Goal: Task Accomplishment & Management: Complete application form

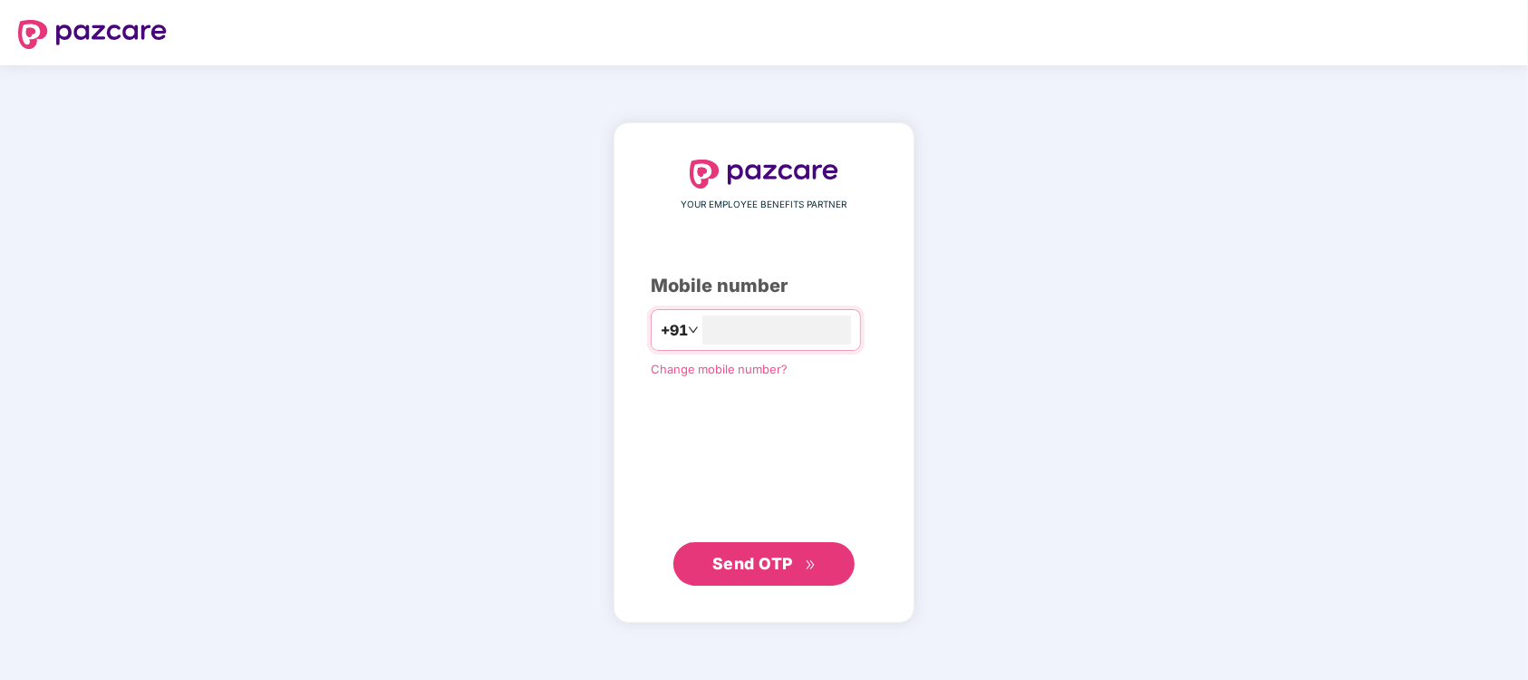
type input "**********"
click at [773, 573] on span "Send OTP" at bounding box center [752, 563] width 81 height 19
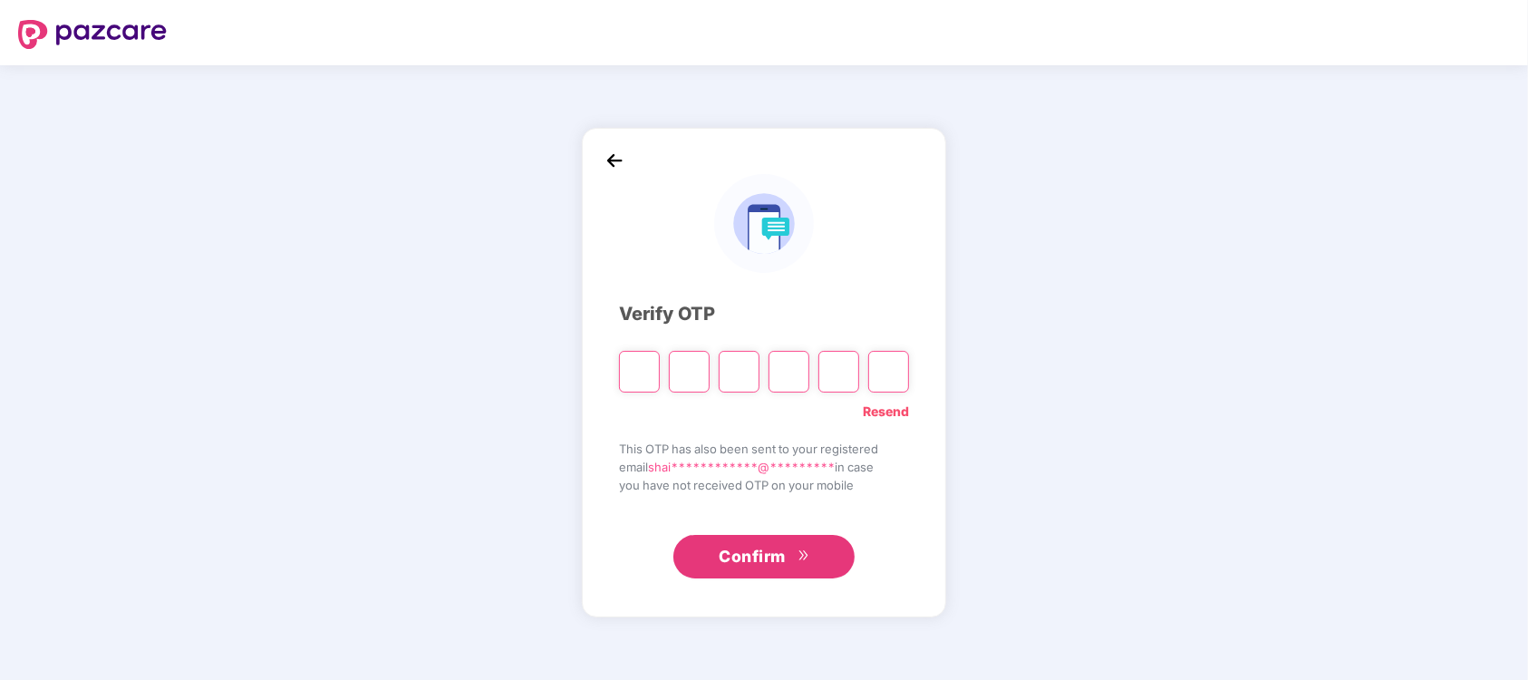
type input "*"
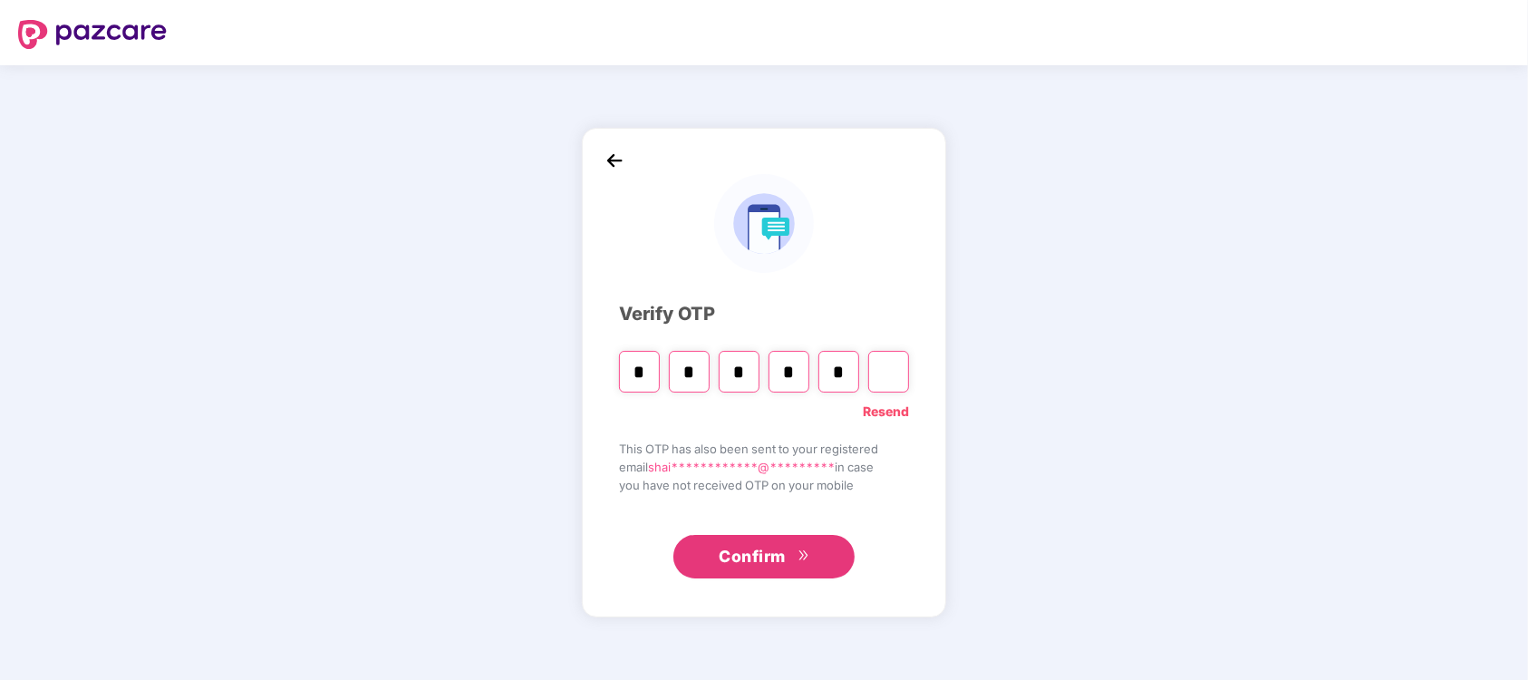
type input "*"
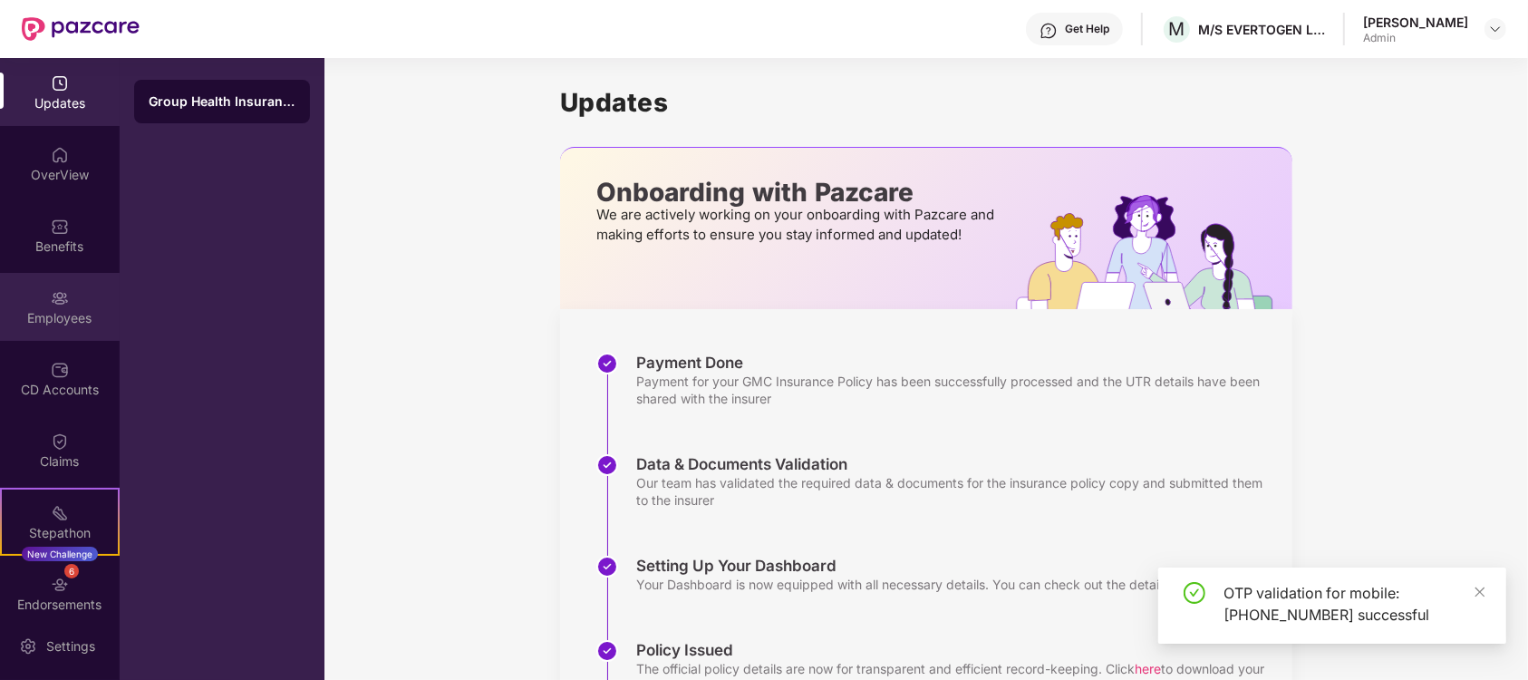
click at [51, 297] on img at bounding box center [60, 298] width 18 height 18
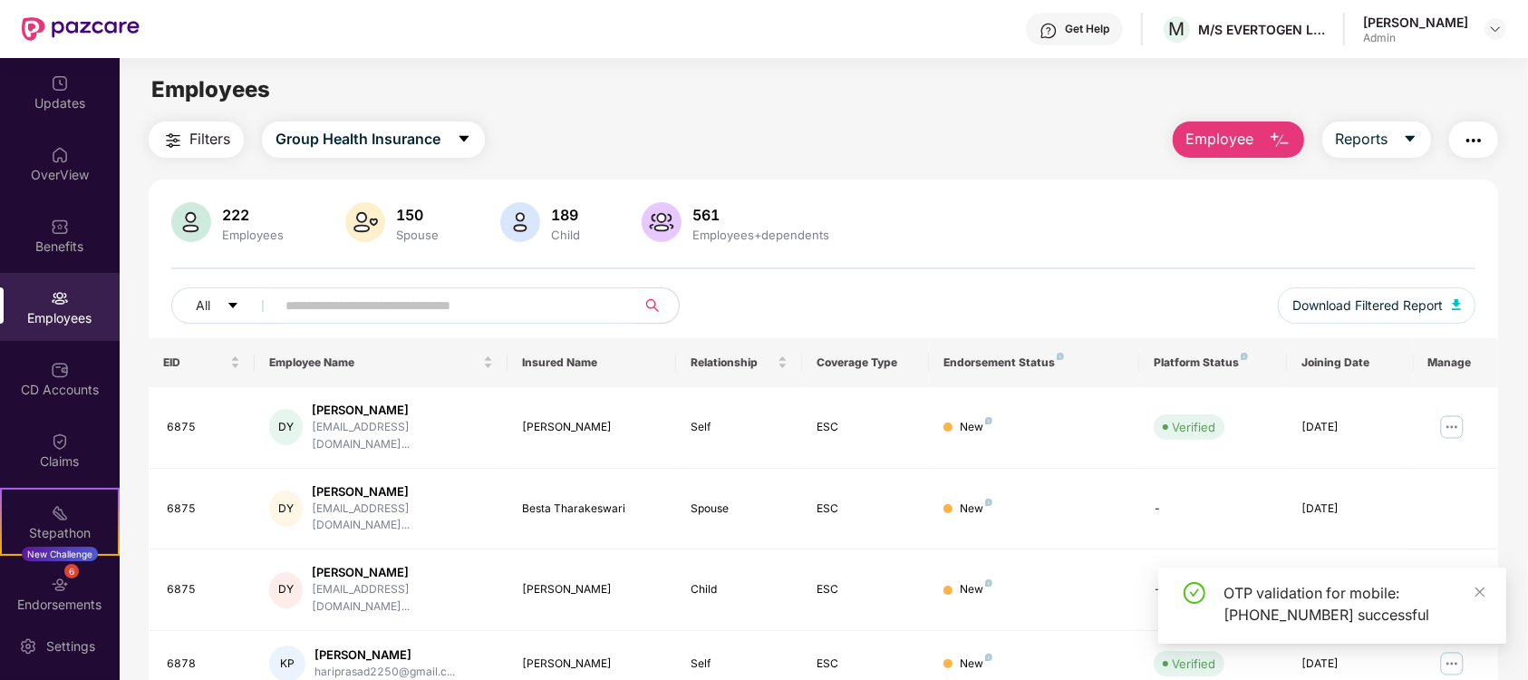
click at [388, 308] on input "text" at bounding box center [447, 305] width 325 height 27
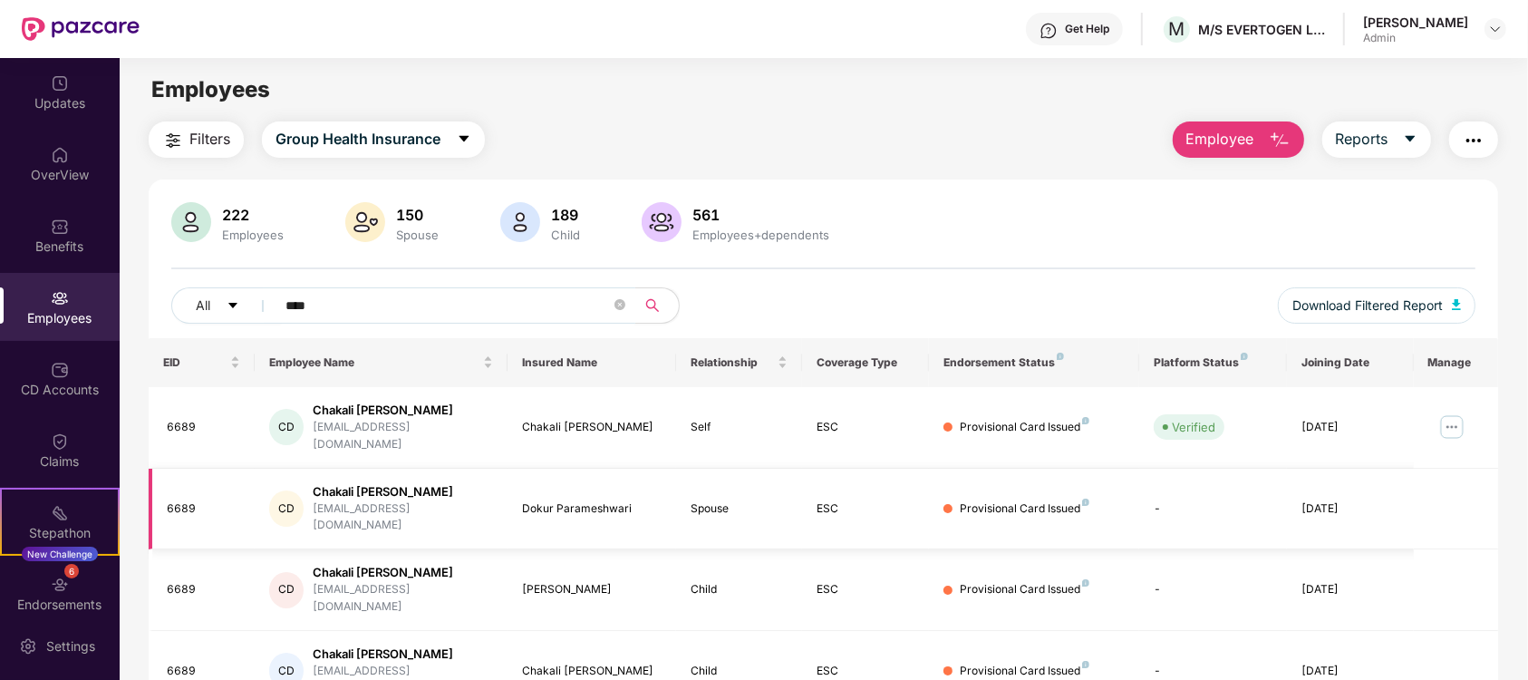
scroll to position [57, 0]
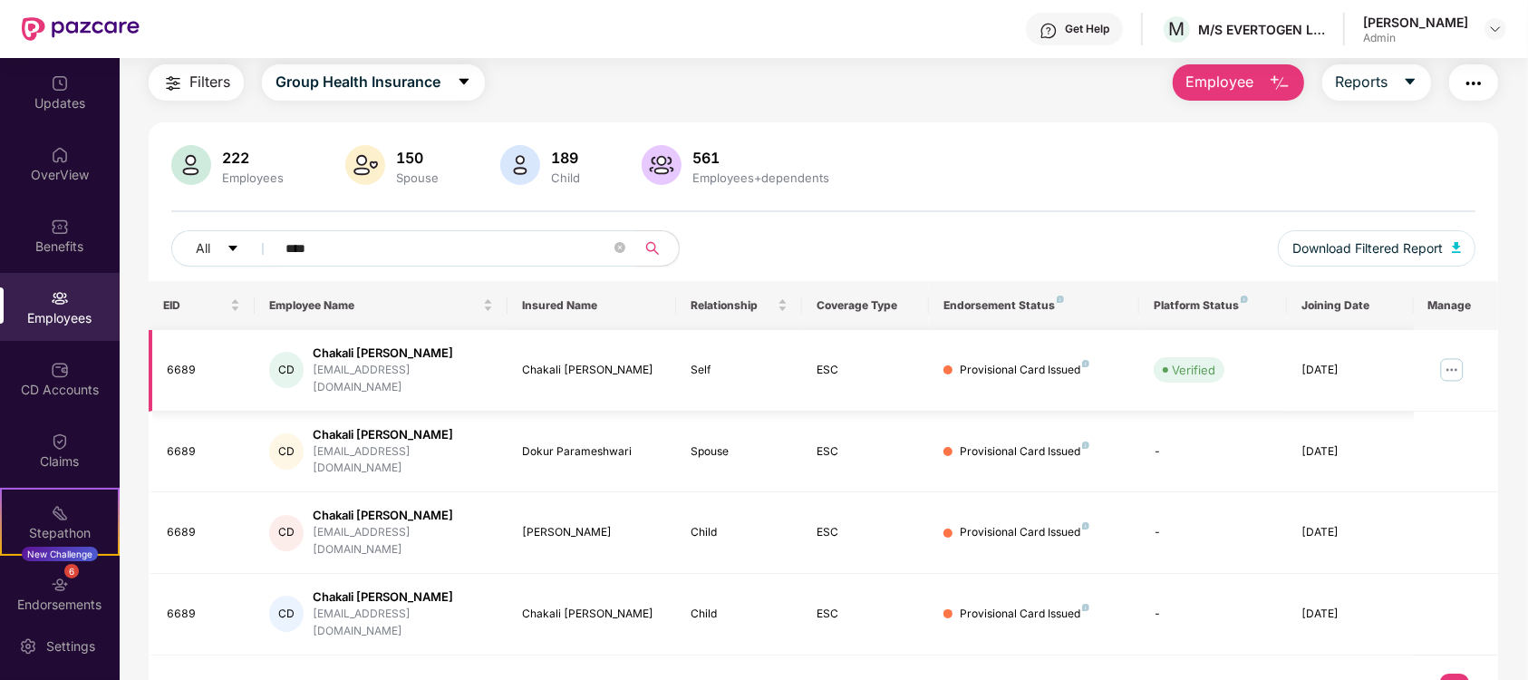
type input "****"
click at [181, 365] on div "6689" at bounding box center [203, 370] width 72 height 17
click at [1066, 524] on div "Provisional Card Issued" at bounding box center [1025, 532] width 130 height 17
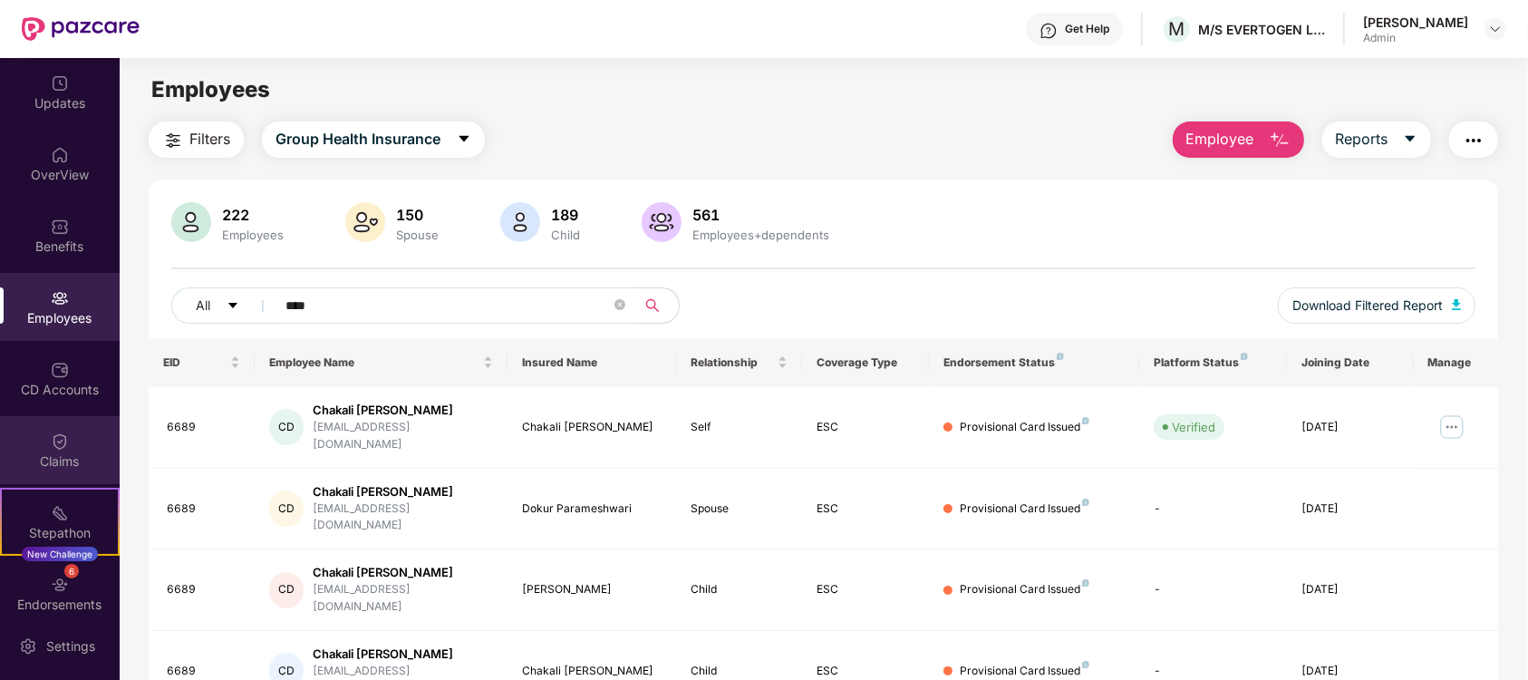
click at [34, 440] on div "Claims" at bounding box center [60, 450] width 120 height 68
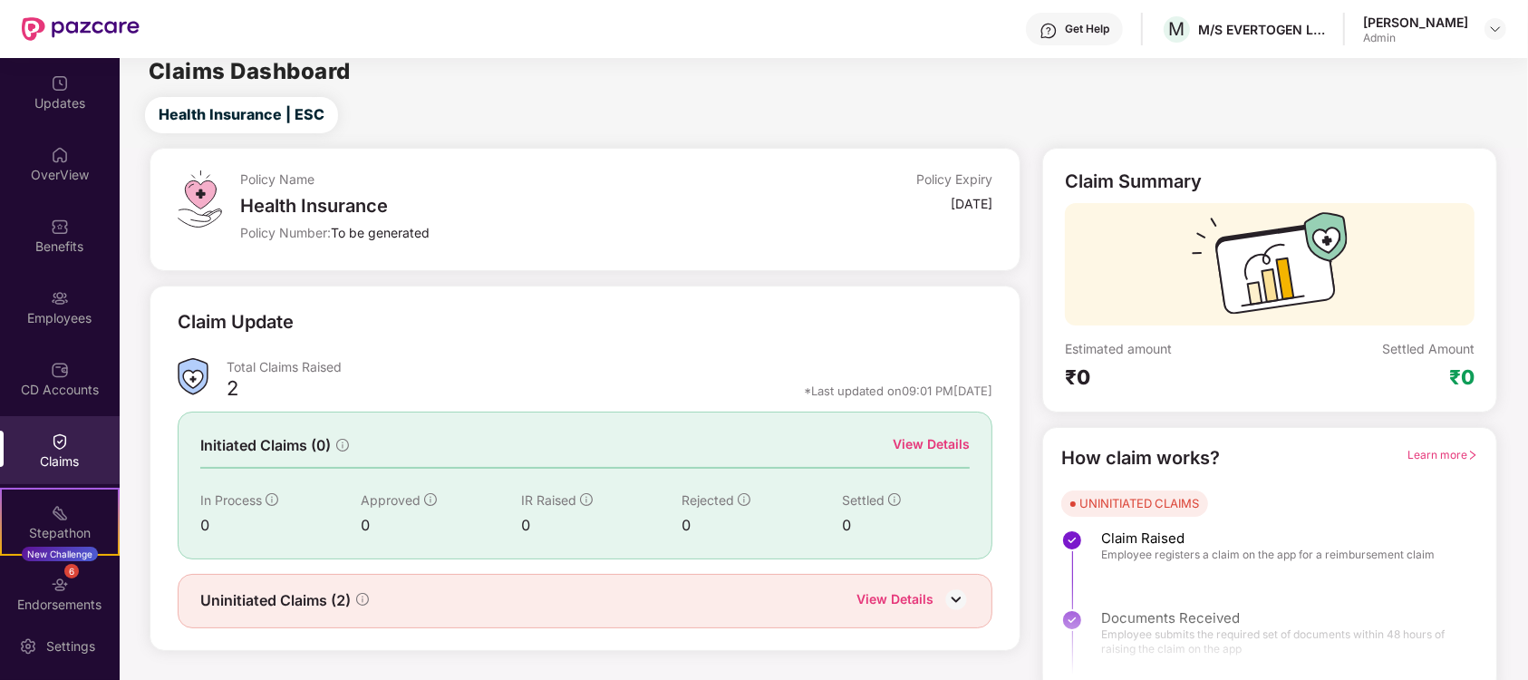
scroll to position [19, 0]
click at [915, 434] on div "View Details" at bounding box center [931, 444] width 77 height 20
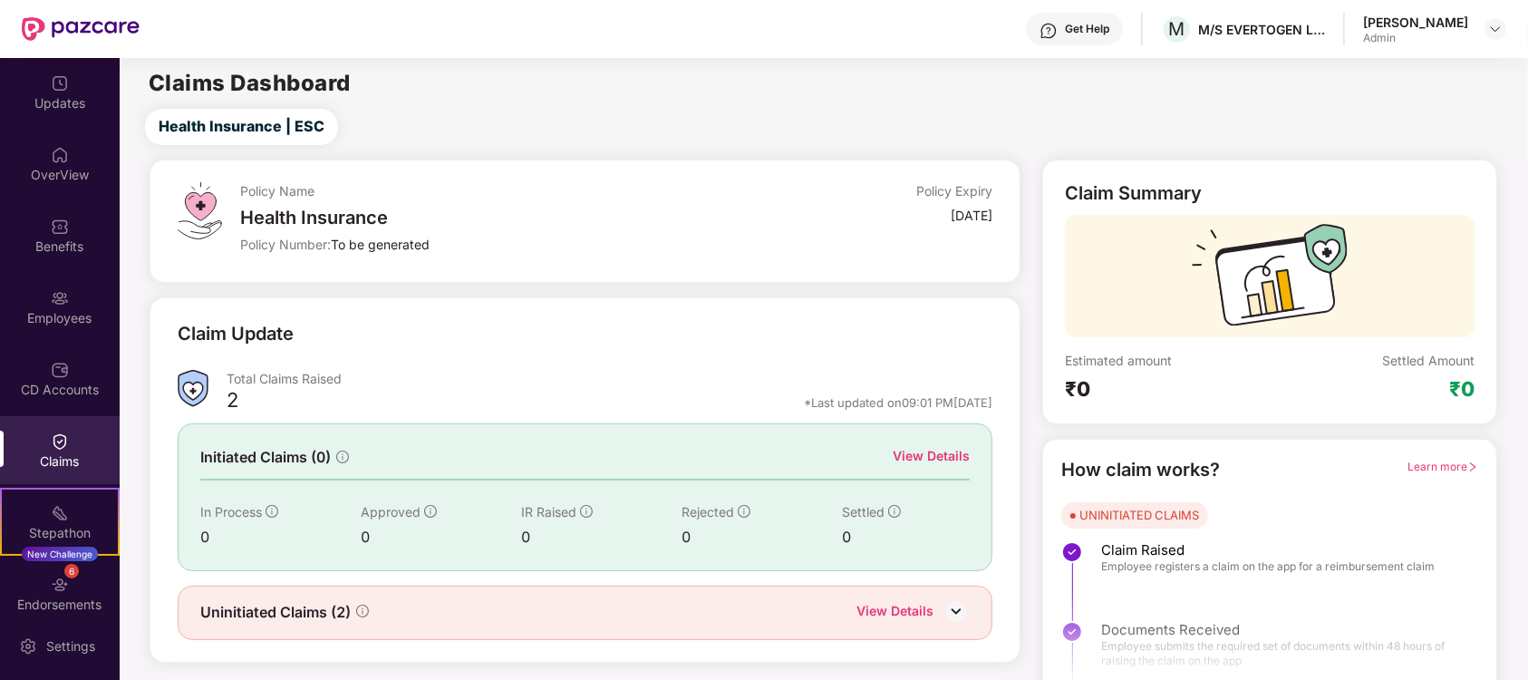
click at [404, 207] on div "Health Insurance" at bounding box center [491, 218] width 502 height 22
click at [272, 207] on div "Health Insurance" at bounding box center [491, 218] width 502 height 22
click at [24, 417] on div "Claims" at bounding box center [60, 450] width 120 height 68
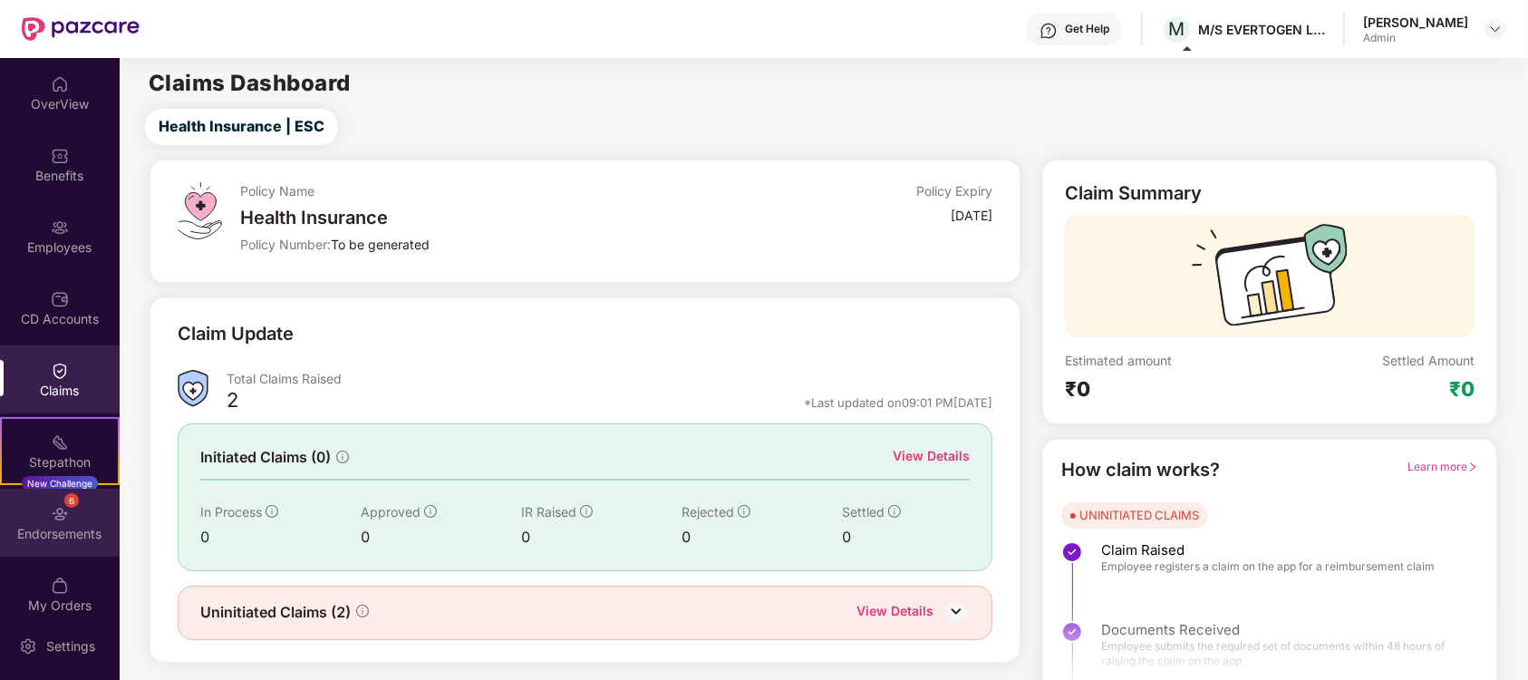
click at [51, 517] on img at bounding box center [60, 514] width 18 height 18
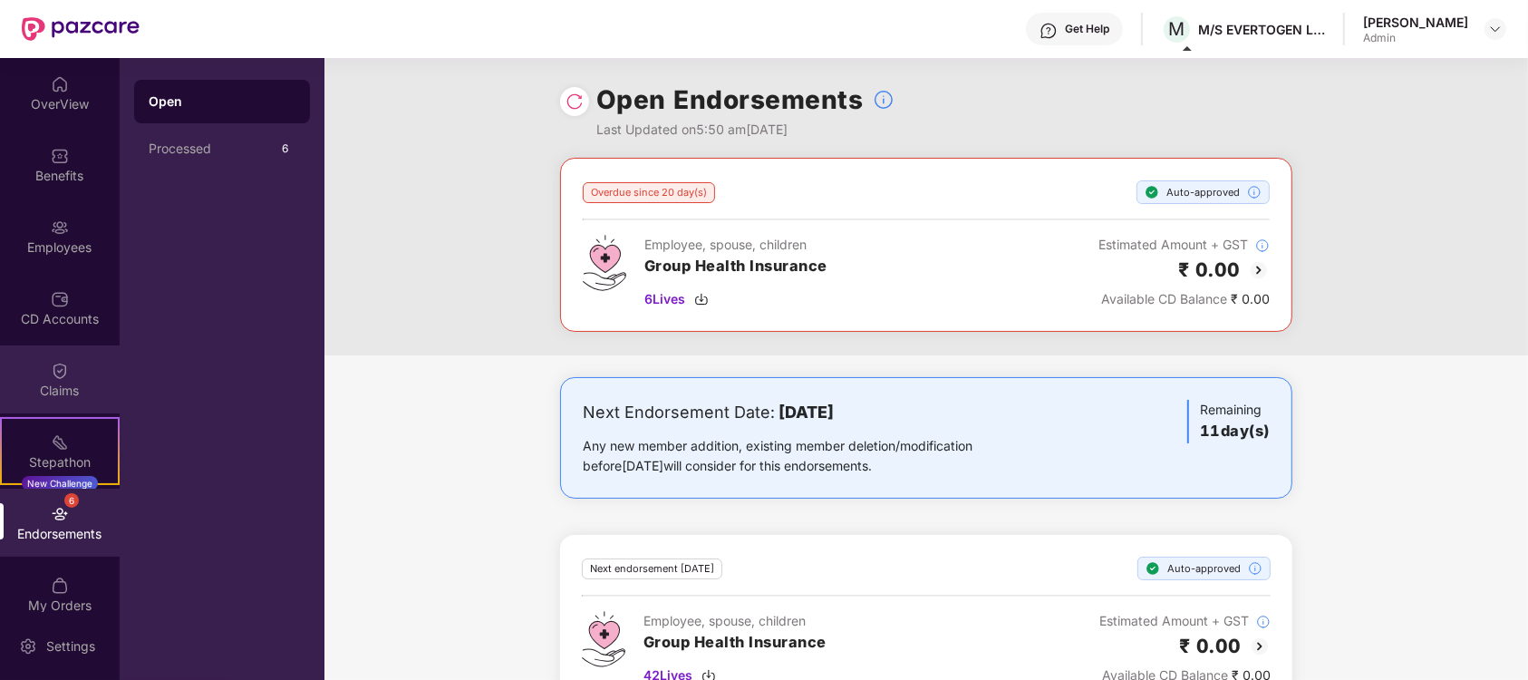
click at [42, 380] on div "Claims" at bounding box center [60, 379] width 120 height 68
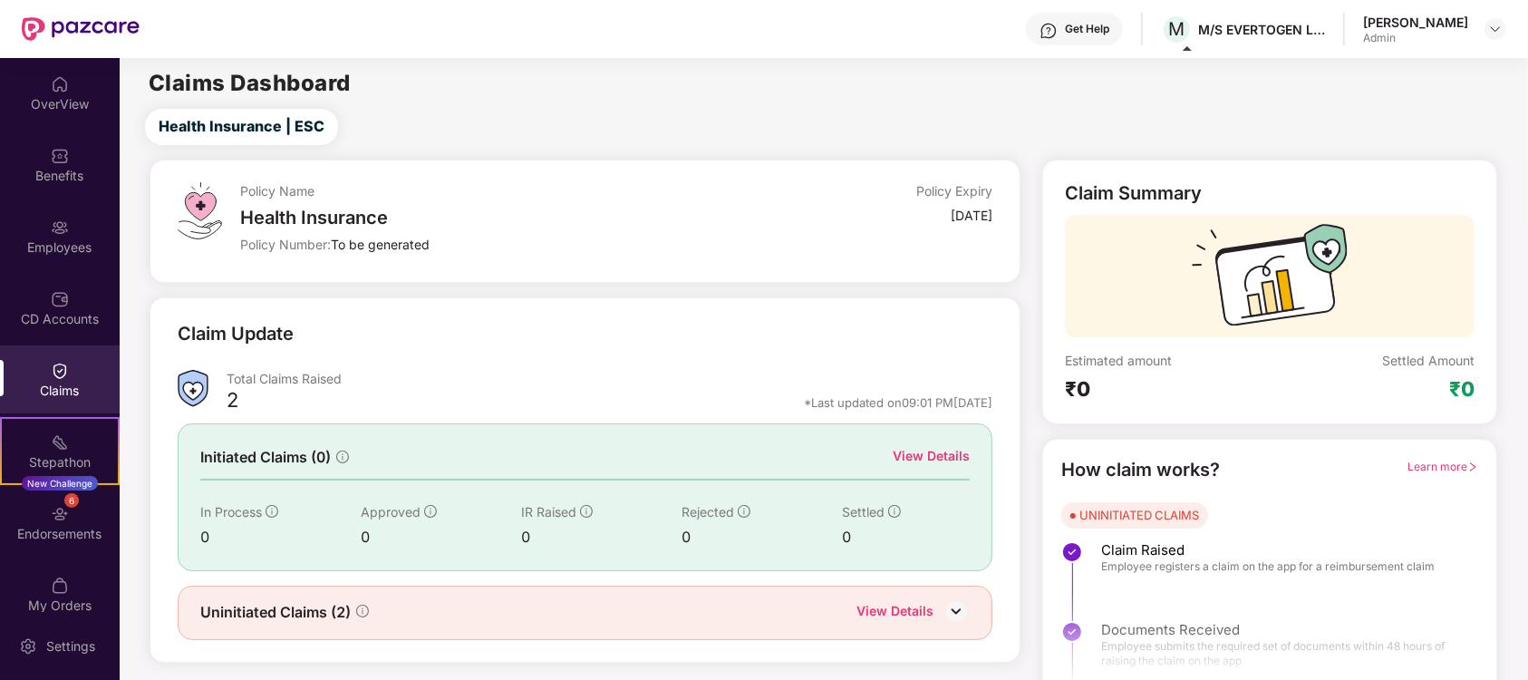
scroll to position [12, 0]
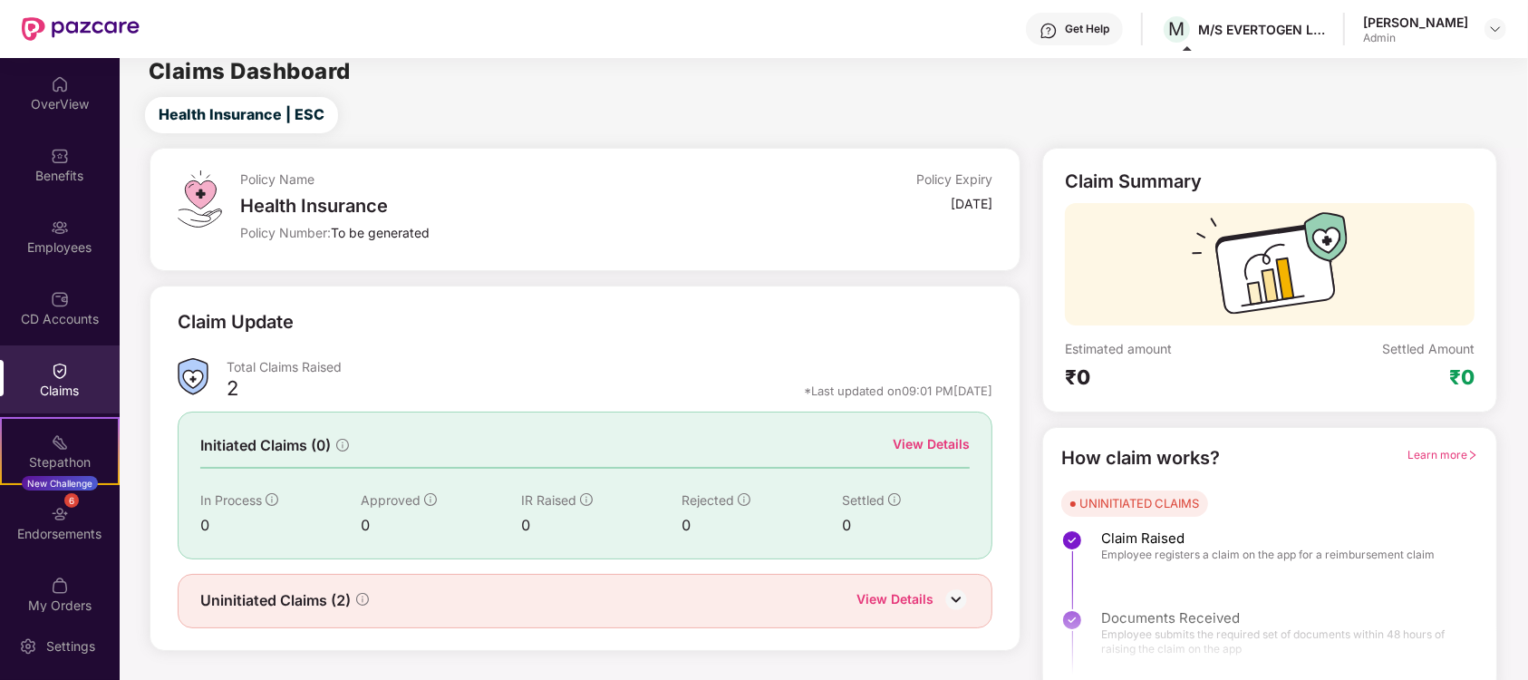
click at [1158, 462] on div "How claim works?" at bounding box center [1140, 458] width 159 height 28
click at [1164, 549] on span "Employee registers a claim on the app for a reimbursement claim" at bounding box center [1267, 554] width 333 height 14
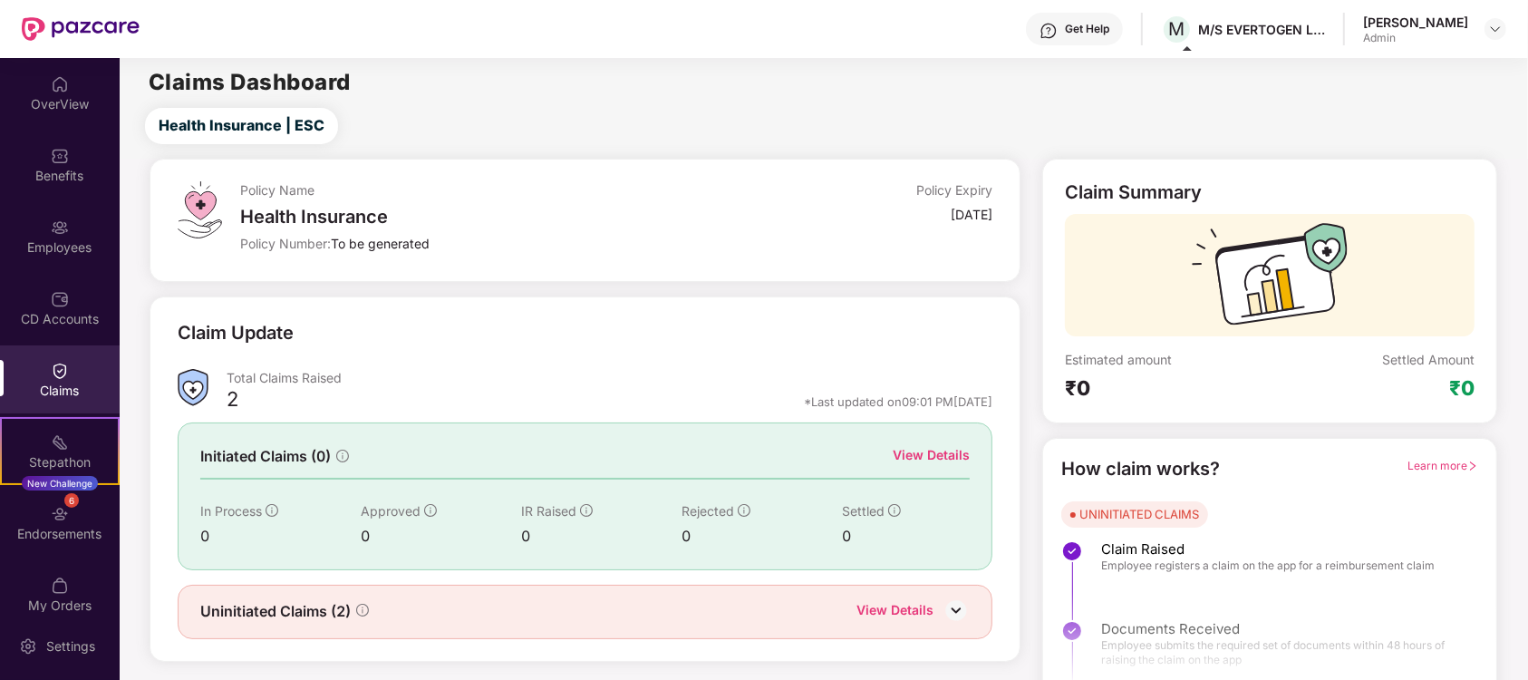
scroll to position [0, 0]
click at [67, 356] on div "Claims" at bounding box center [60, 379] width 120 height 68
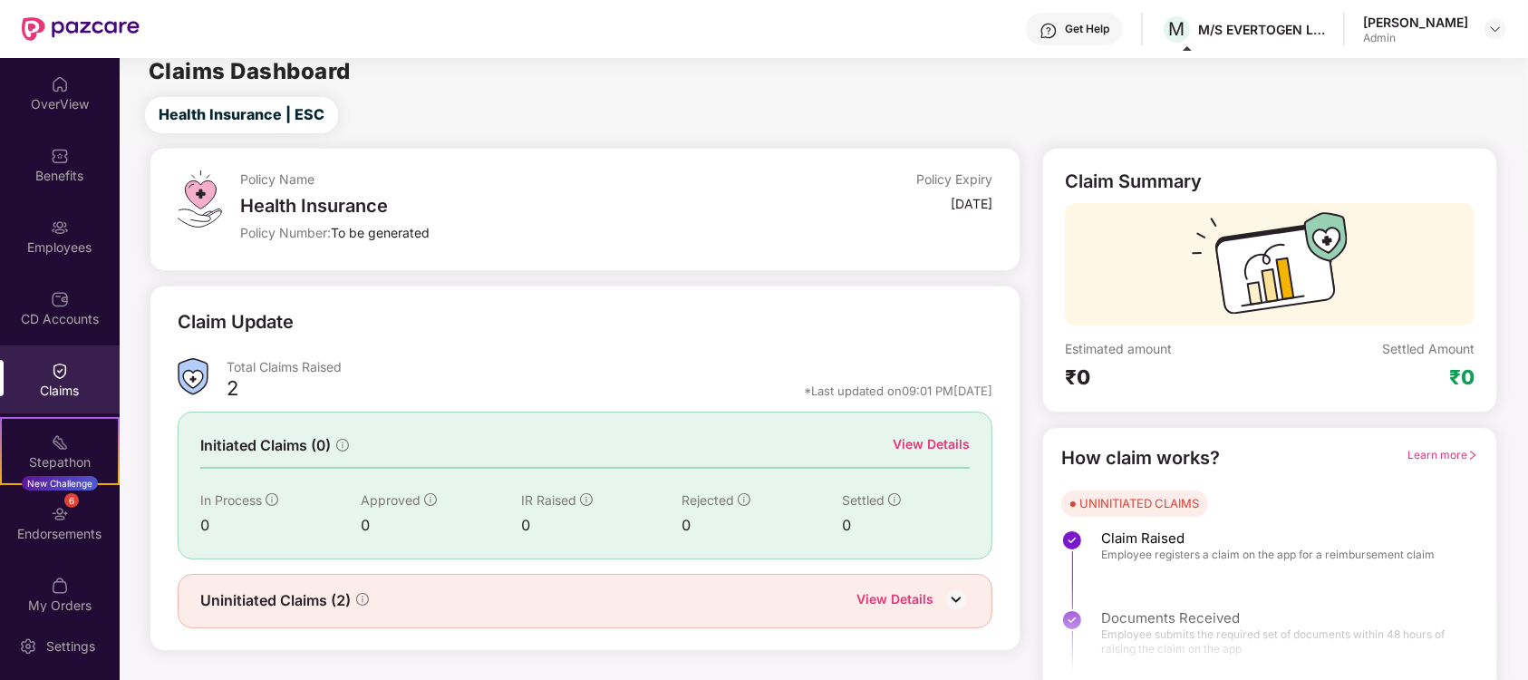
click at [41, 375] on div "Claims" at bounding box center [60, 379] width 120 height 68
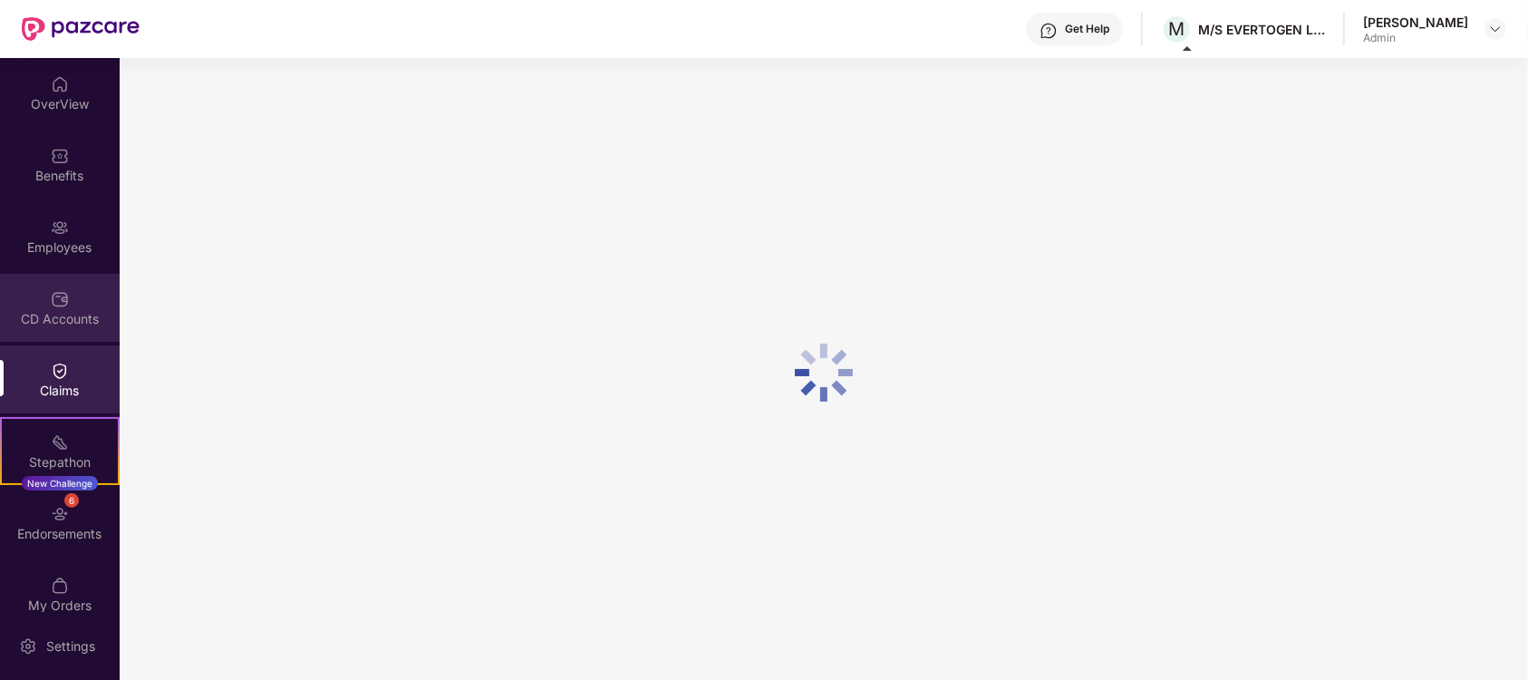
click at [44, 310] on div "CD Accounts" at bounding box center [60, 319] width 120 height 18
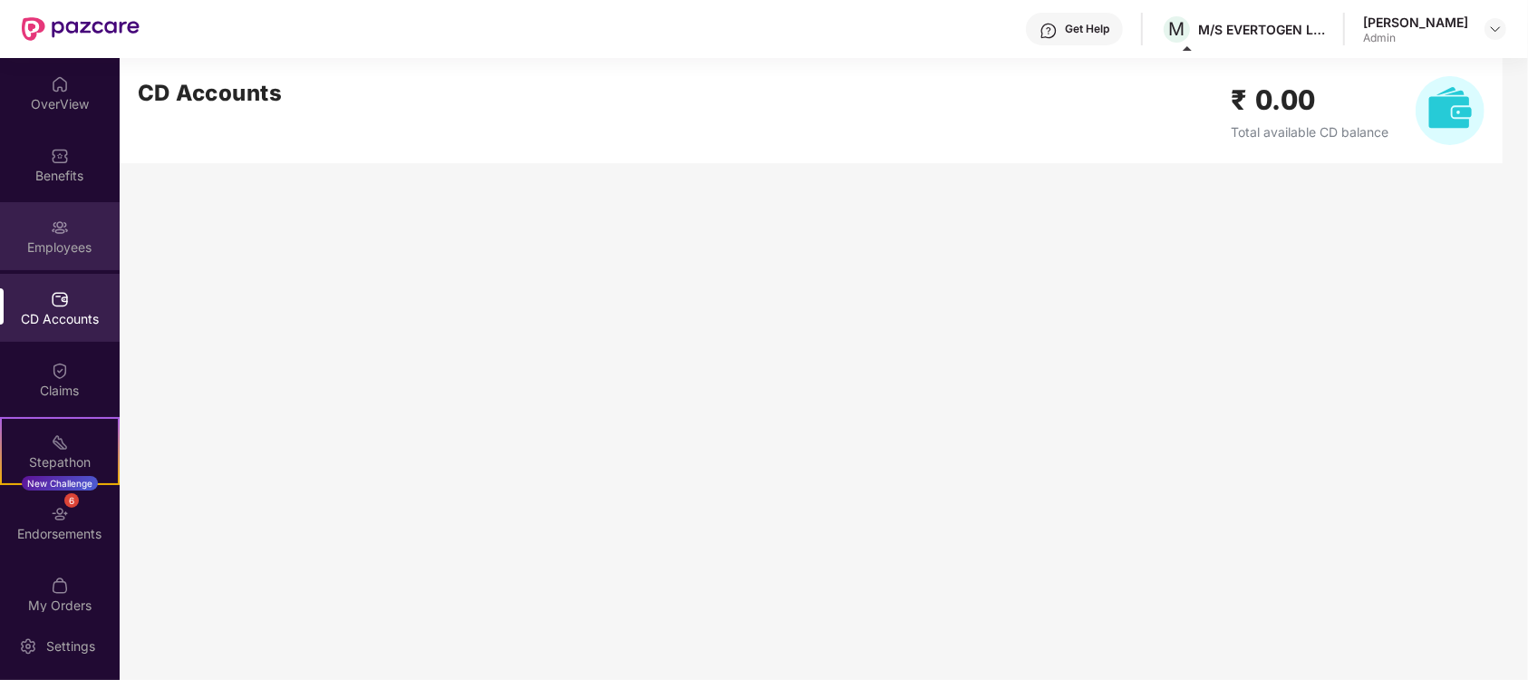
click at [40, 240] on div "Employees" at bounding box center [60, 247] width 120 height 18
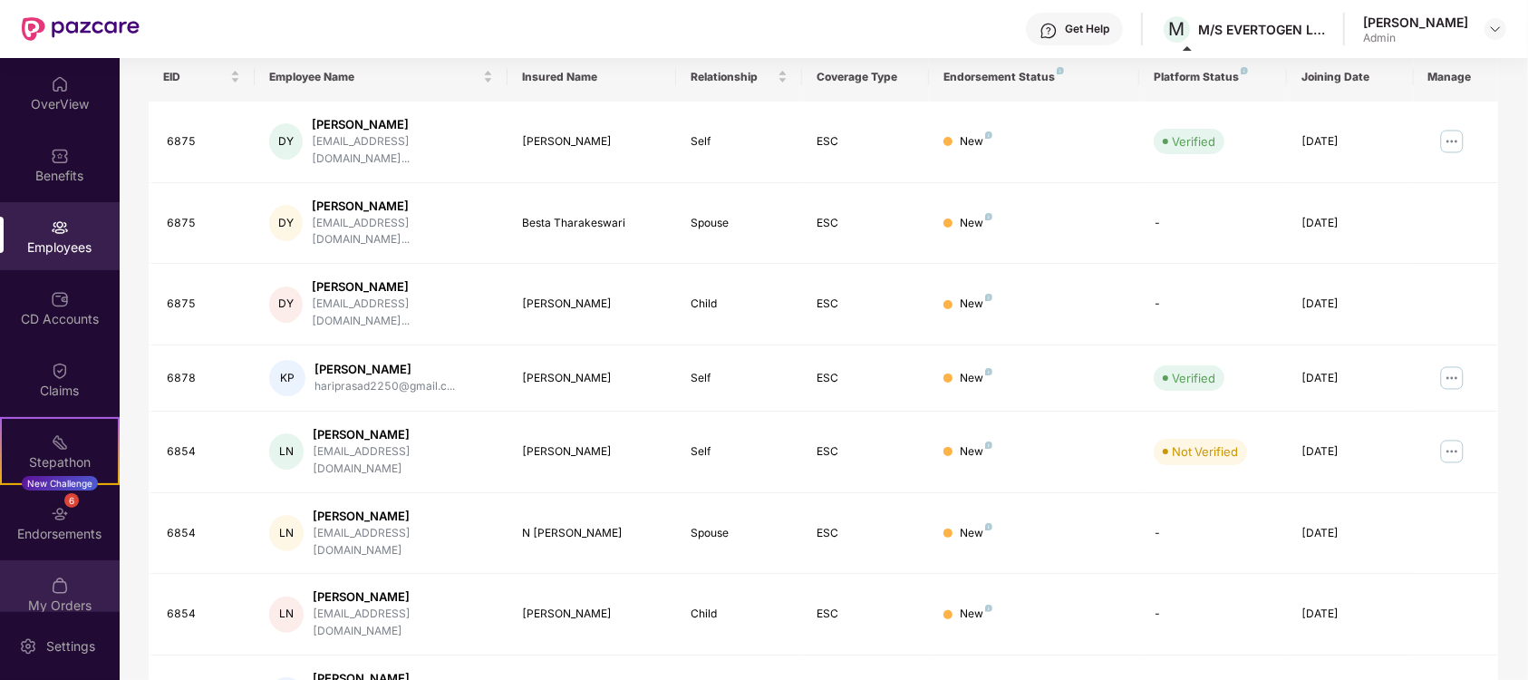
click at [28, 603] on div "My Orders" at bounding box center [60, 605] width 120 height 18
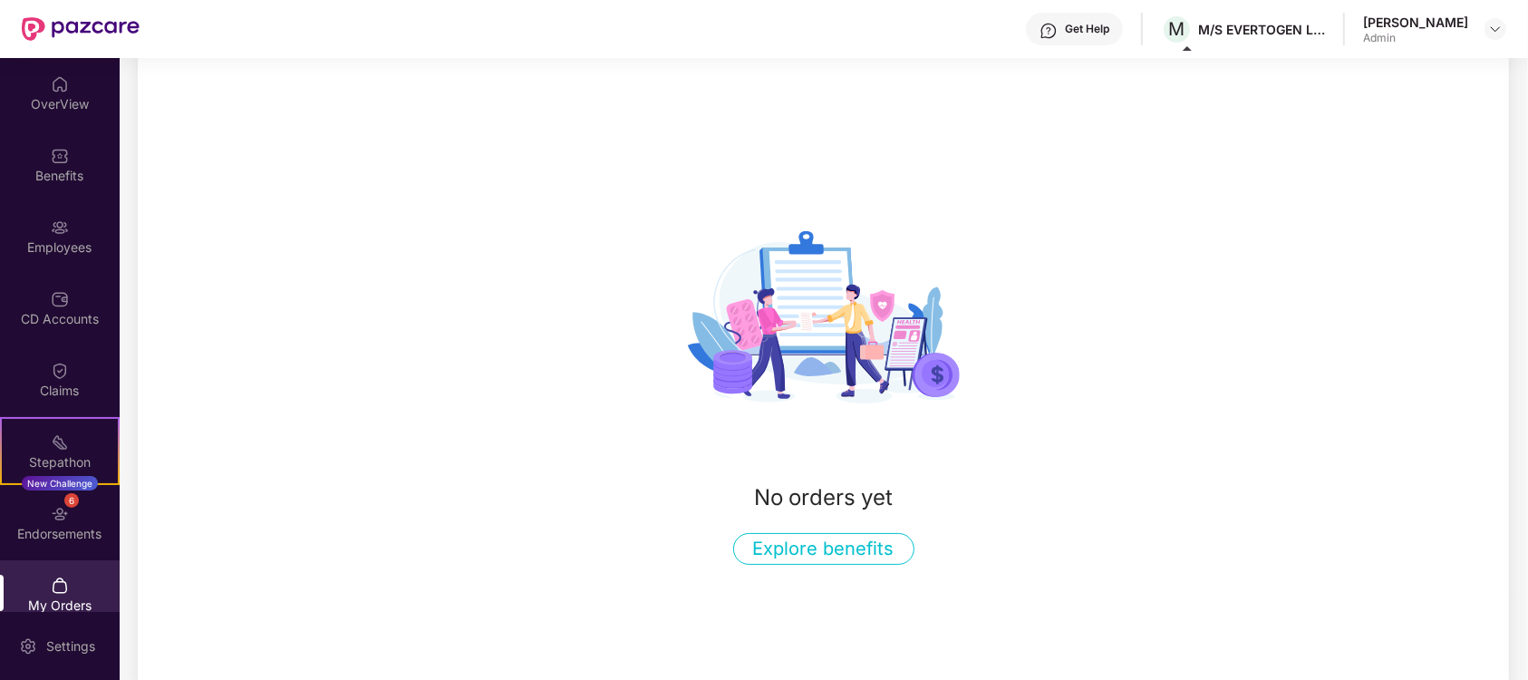
scroll to position [82, 0]
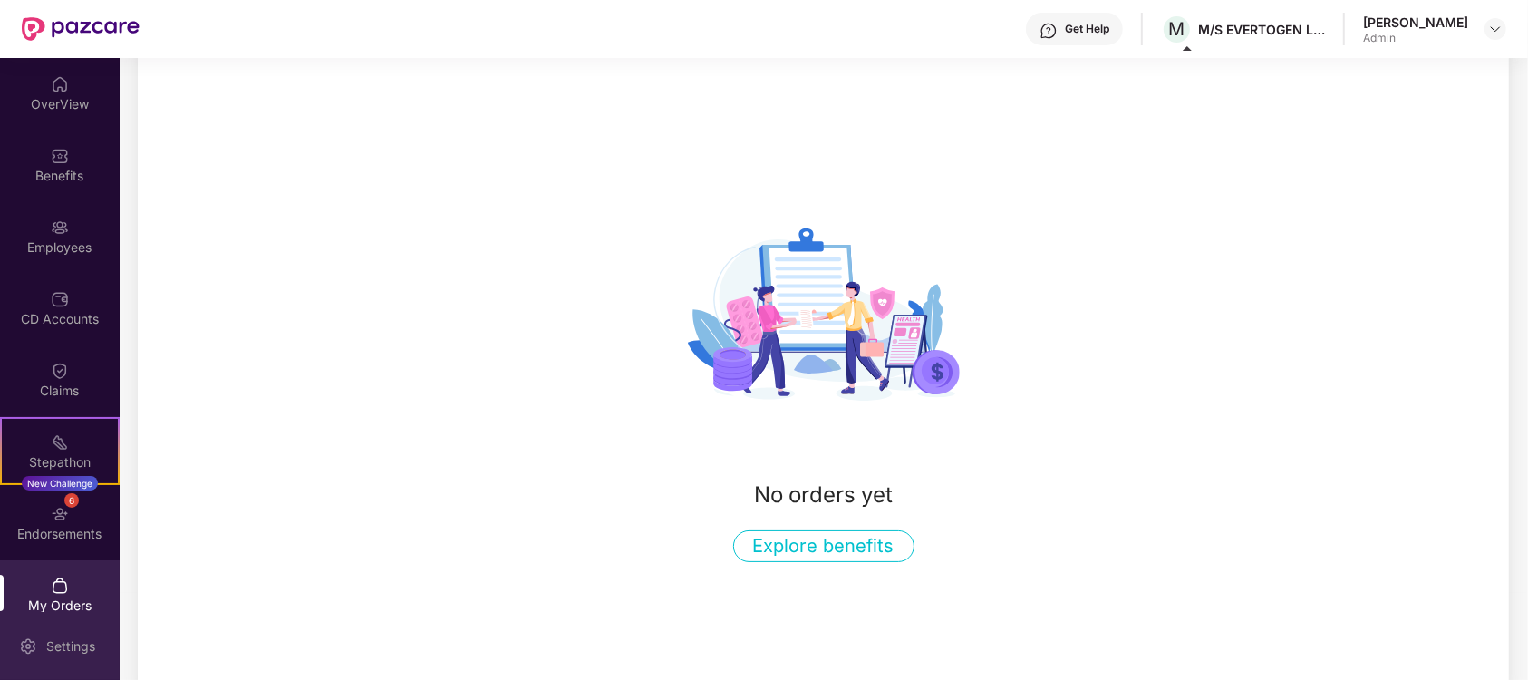
click at [63, 655] on div "Settings" at bounding box center [71, 646] width 60 height 18
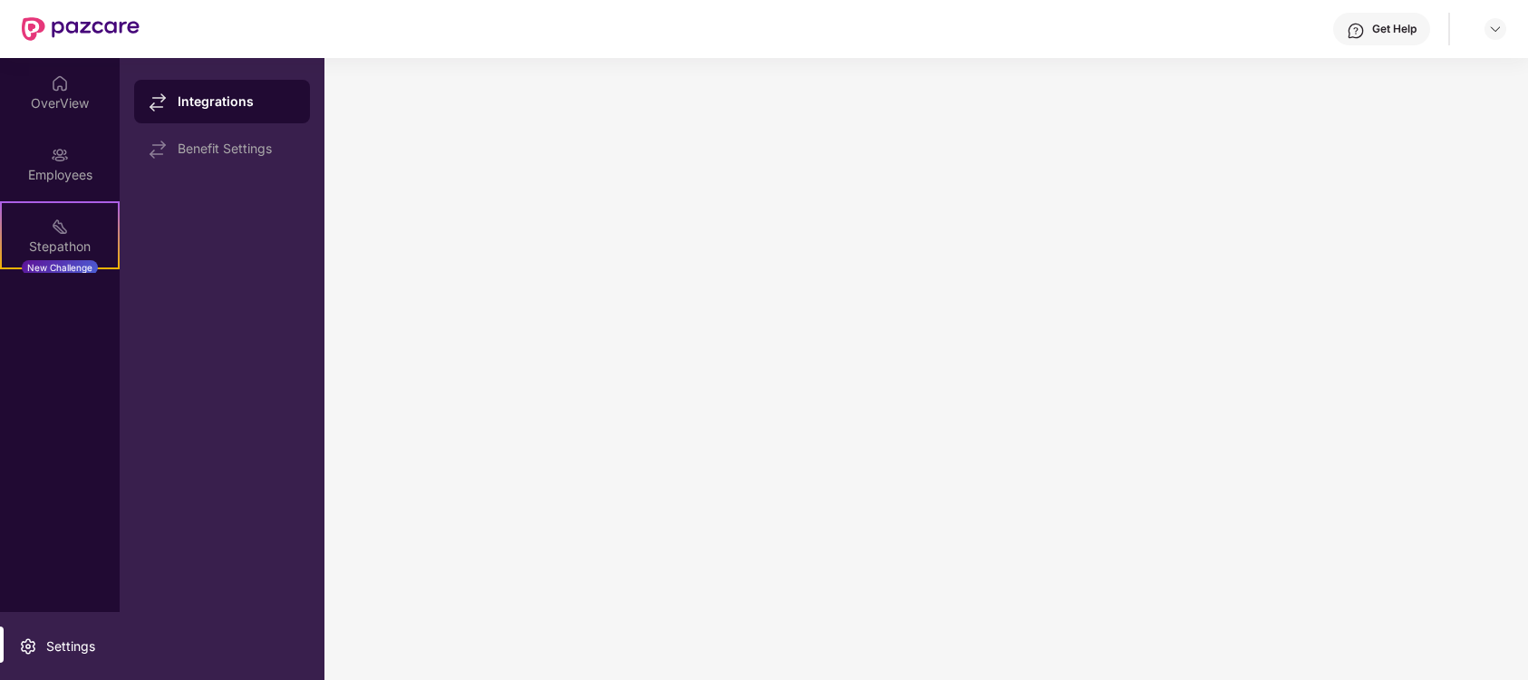
scroll to position [19, 0]
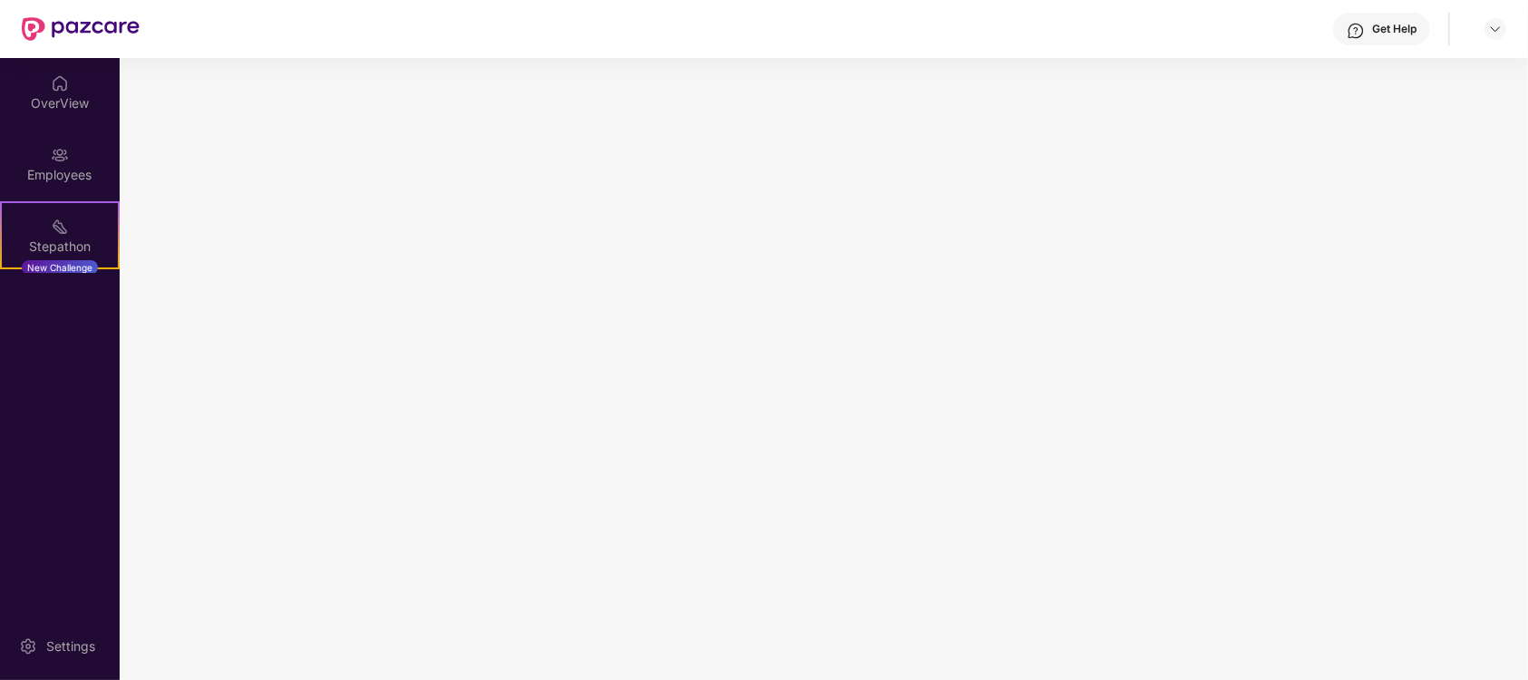
scroll to position [2, 0]
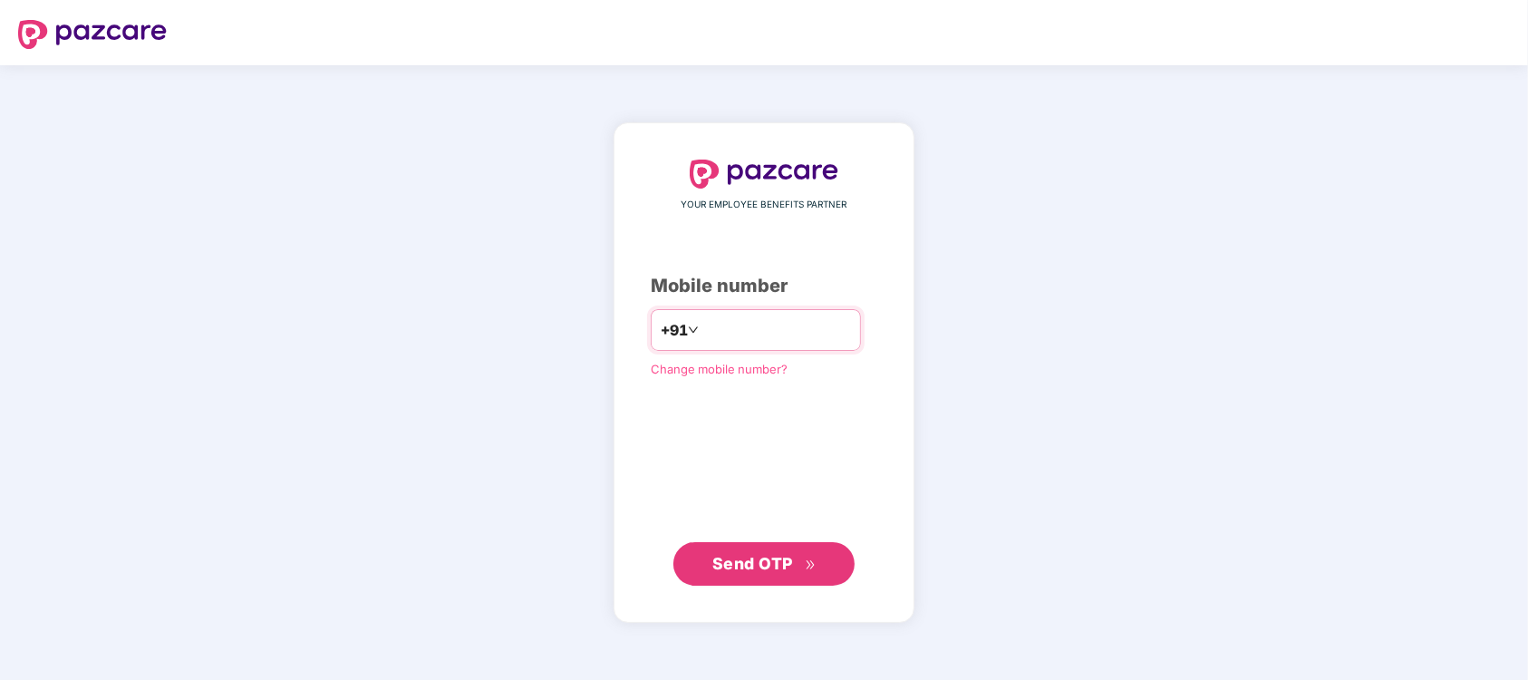
click at [739, 331] on input "number" at bounding box center [776, 329] width 149 height 29
type input "**********"
click at [742, 570] on span "Send OTP" at bounding box center [752, 562] width 81 height 19
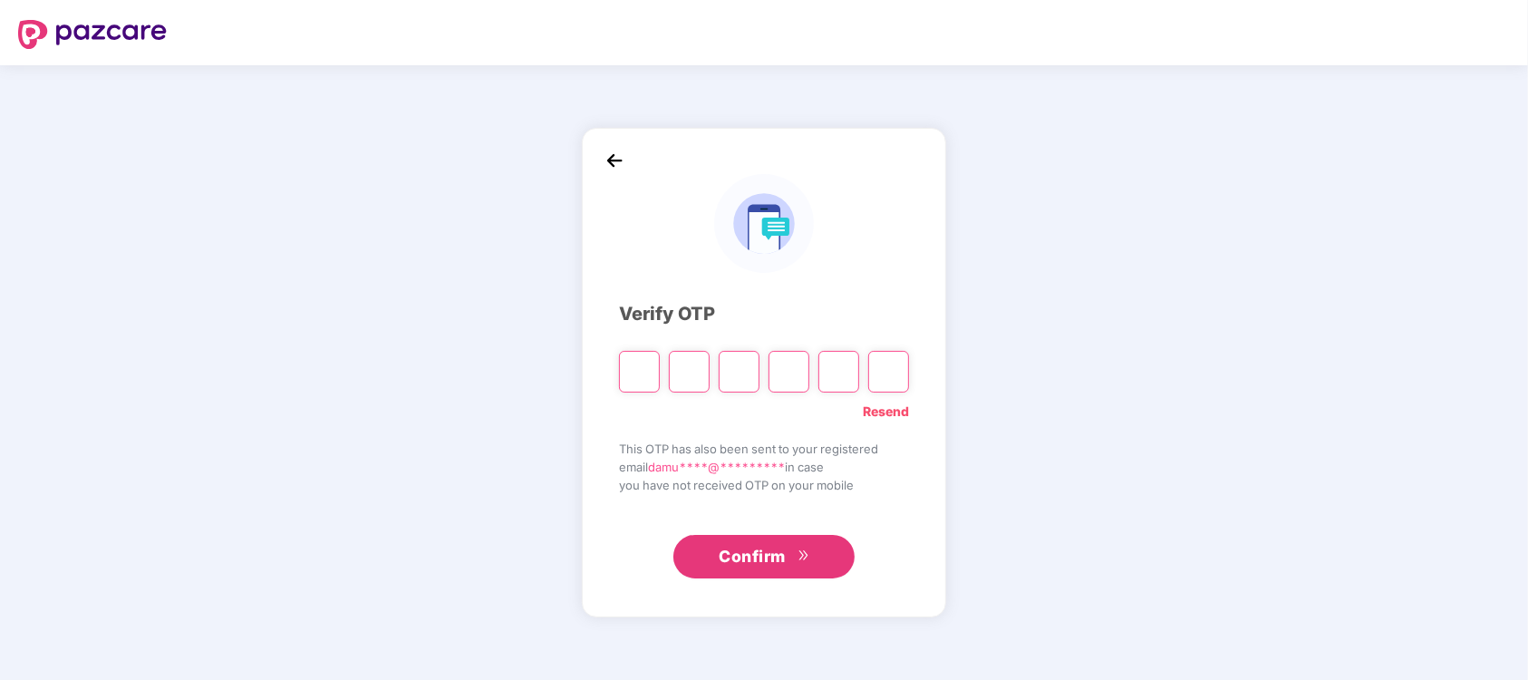
type input "*"
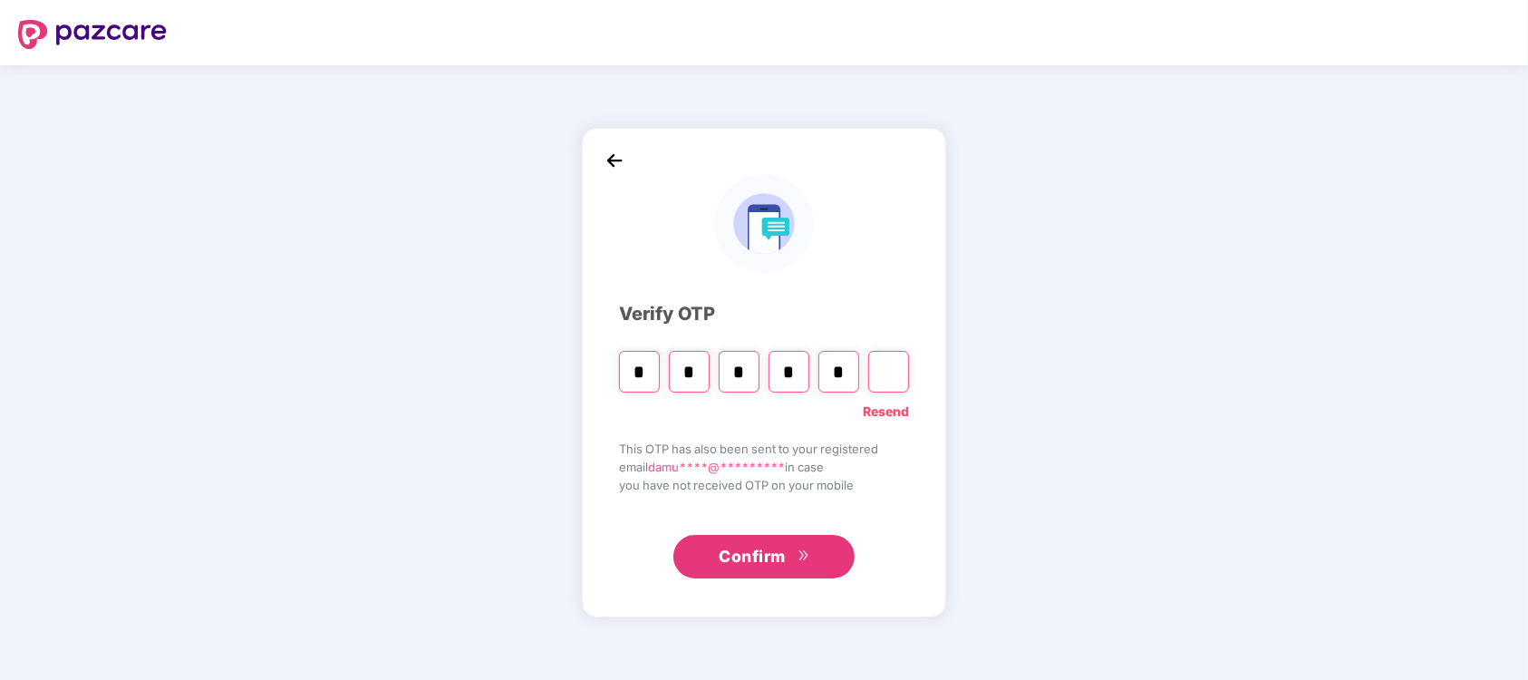
type input "*"
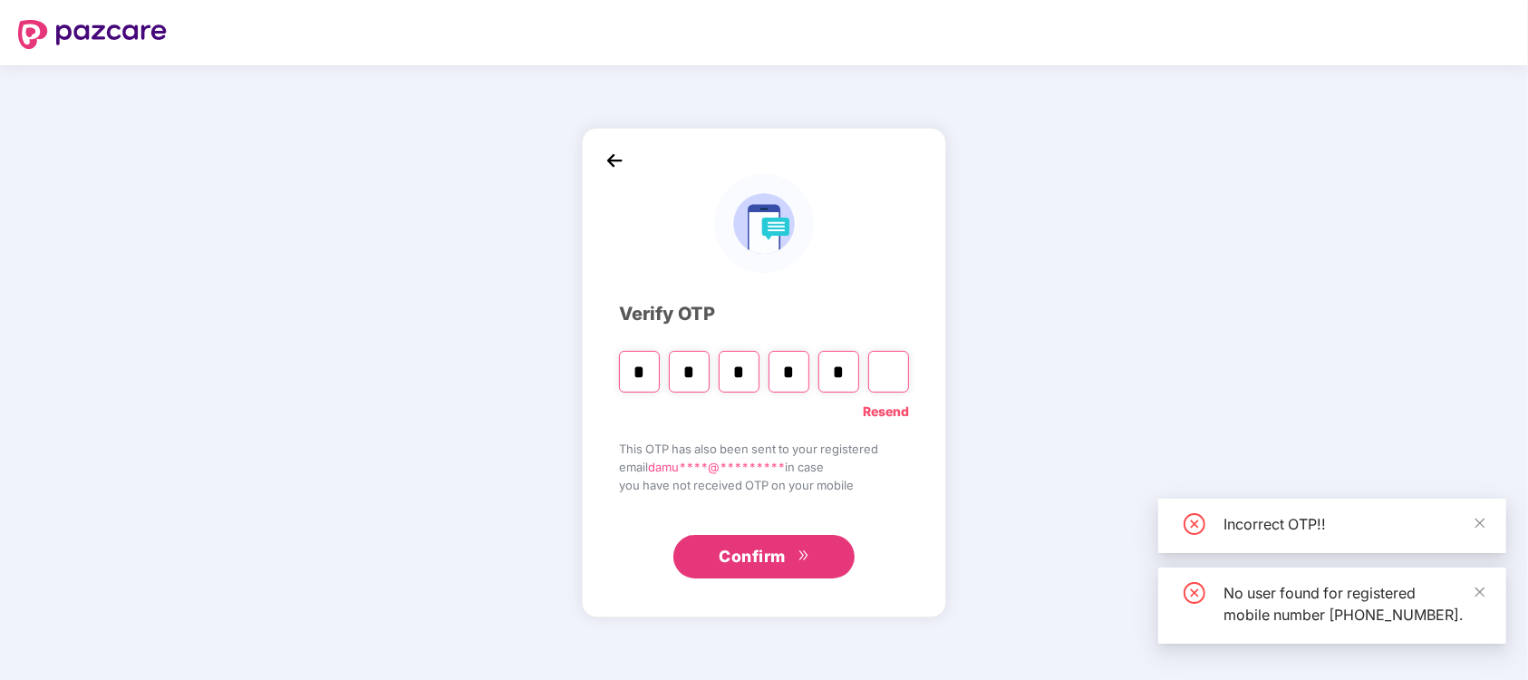
type input "*"
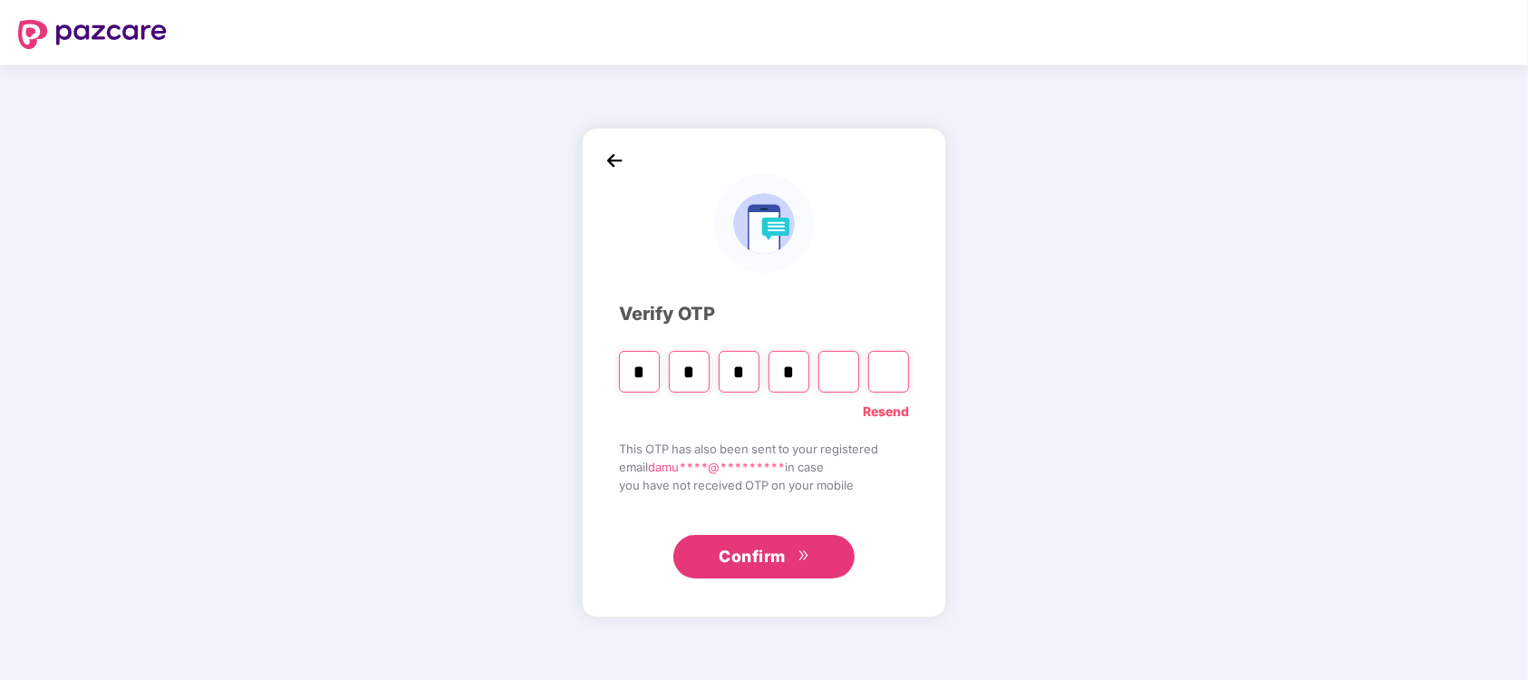
type input "*"
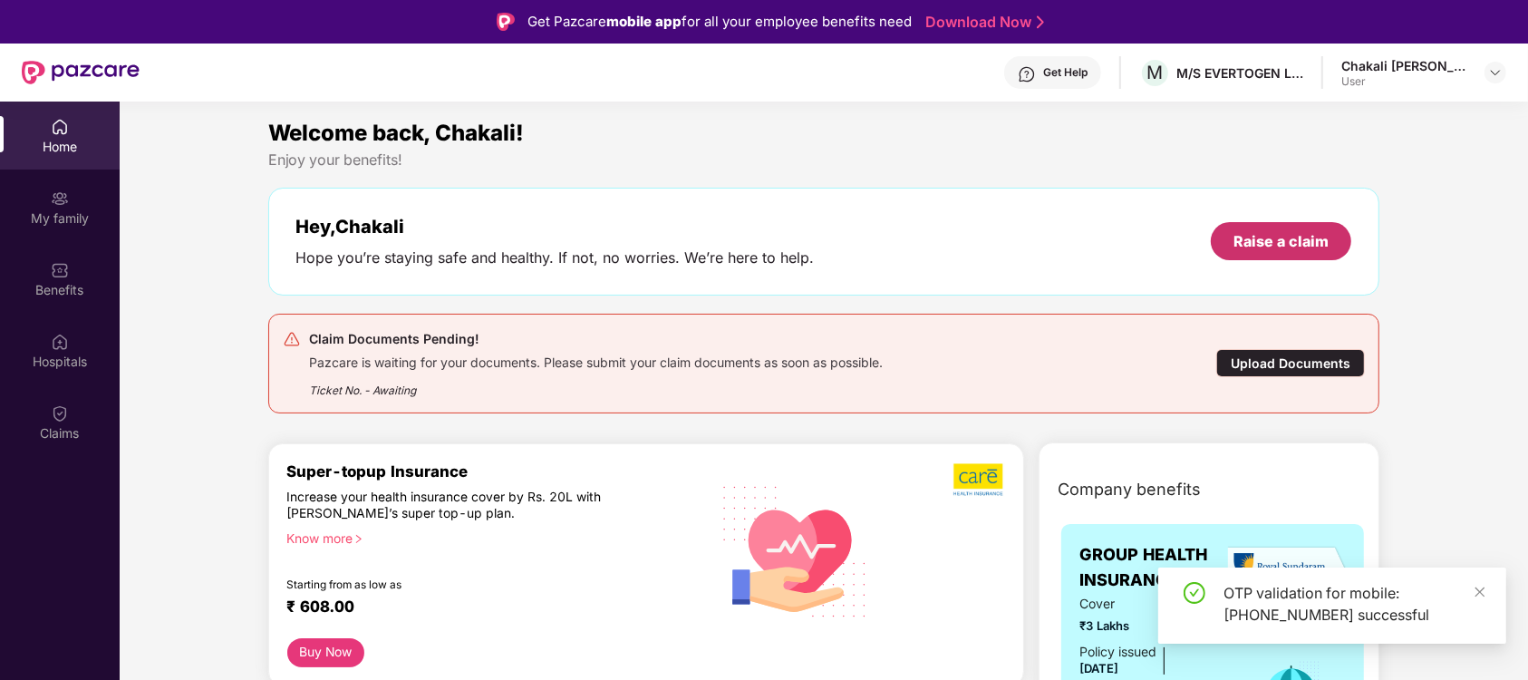
click at [1279, 243] on div "Raise a claim" at bounding box center [1280, 241] width 95 height 20
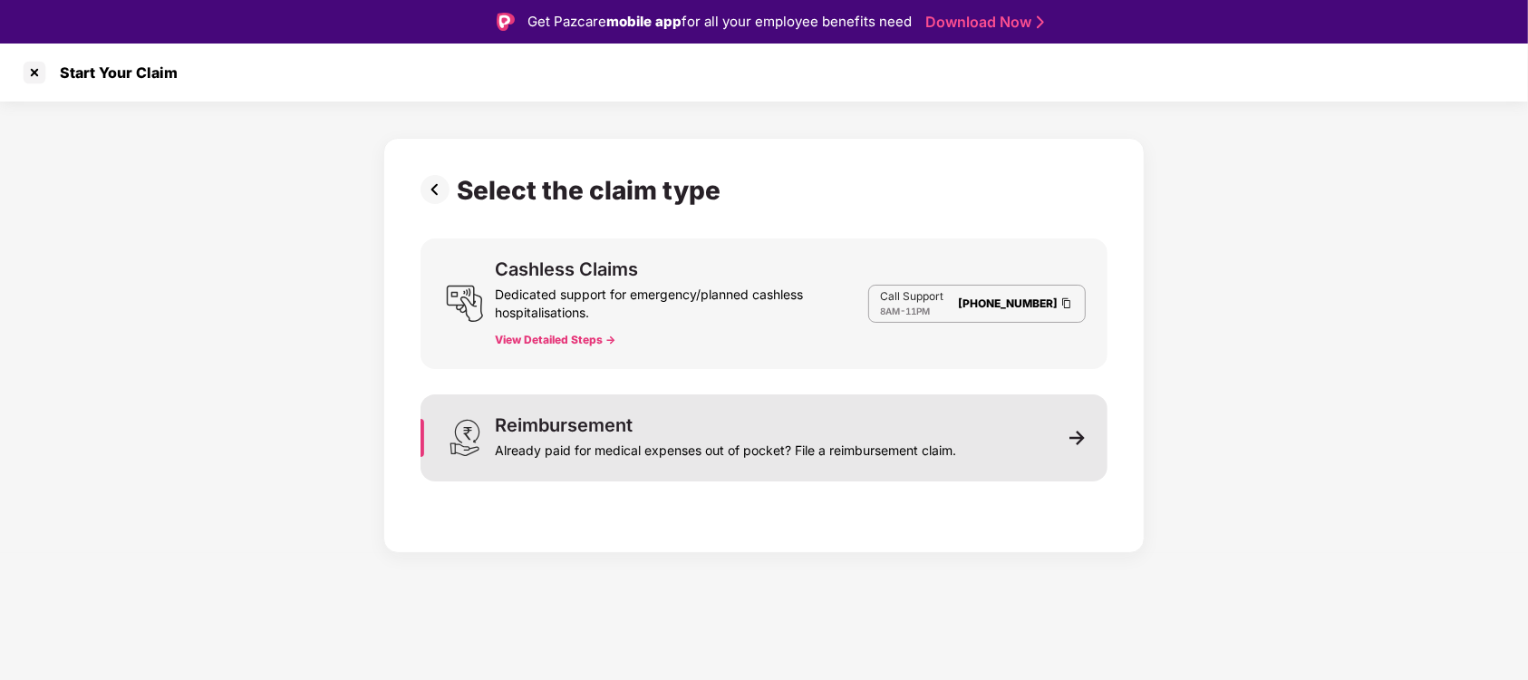
click at [596, 440] on div "Already paid for medical expenses out of pocket? File a reimbursement claim." at bounding box center [725, 446] width 461 height 25
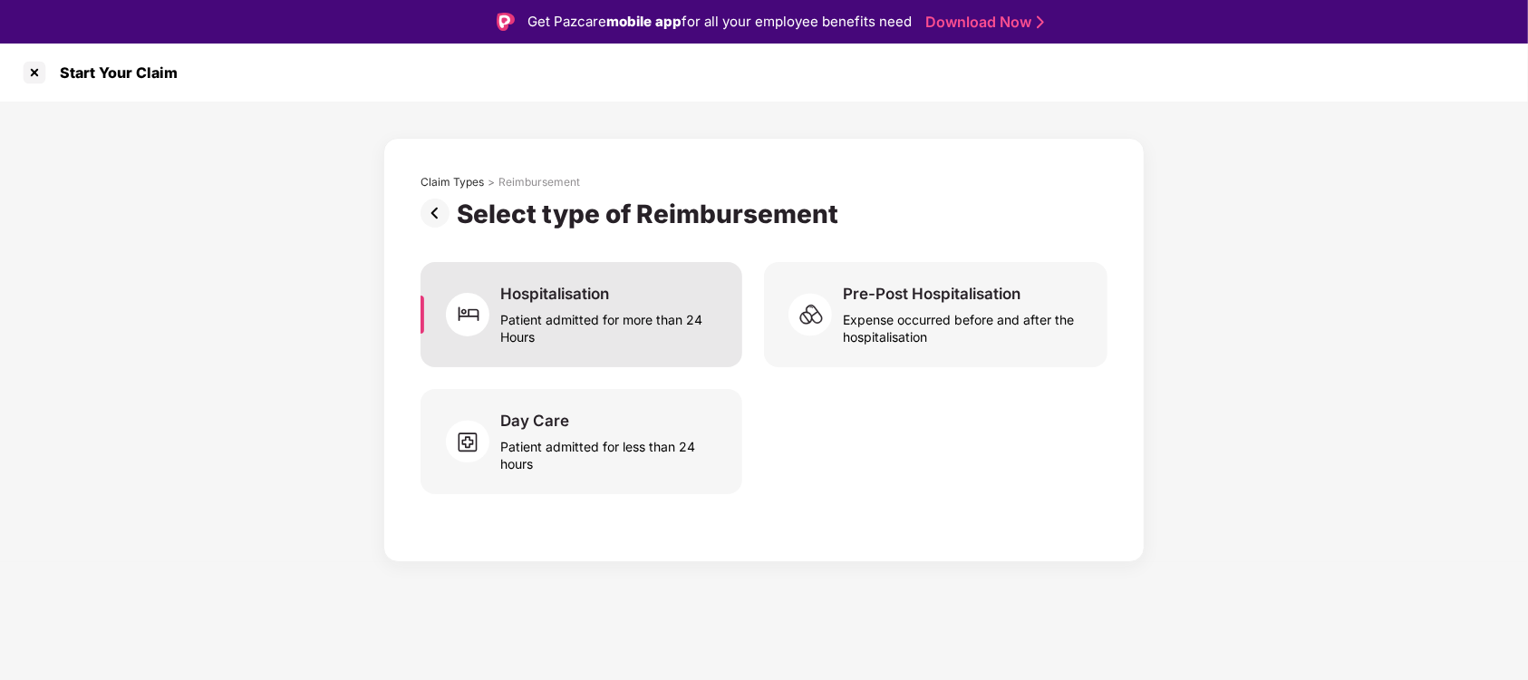
click at [597, 308] on div "Patient admitted for more than 24 Hours" at bounding box center [610, 325] width 220 height 42
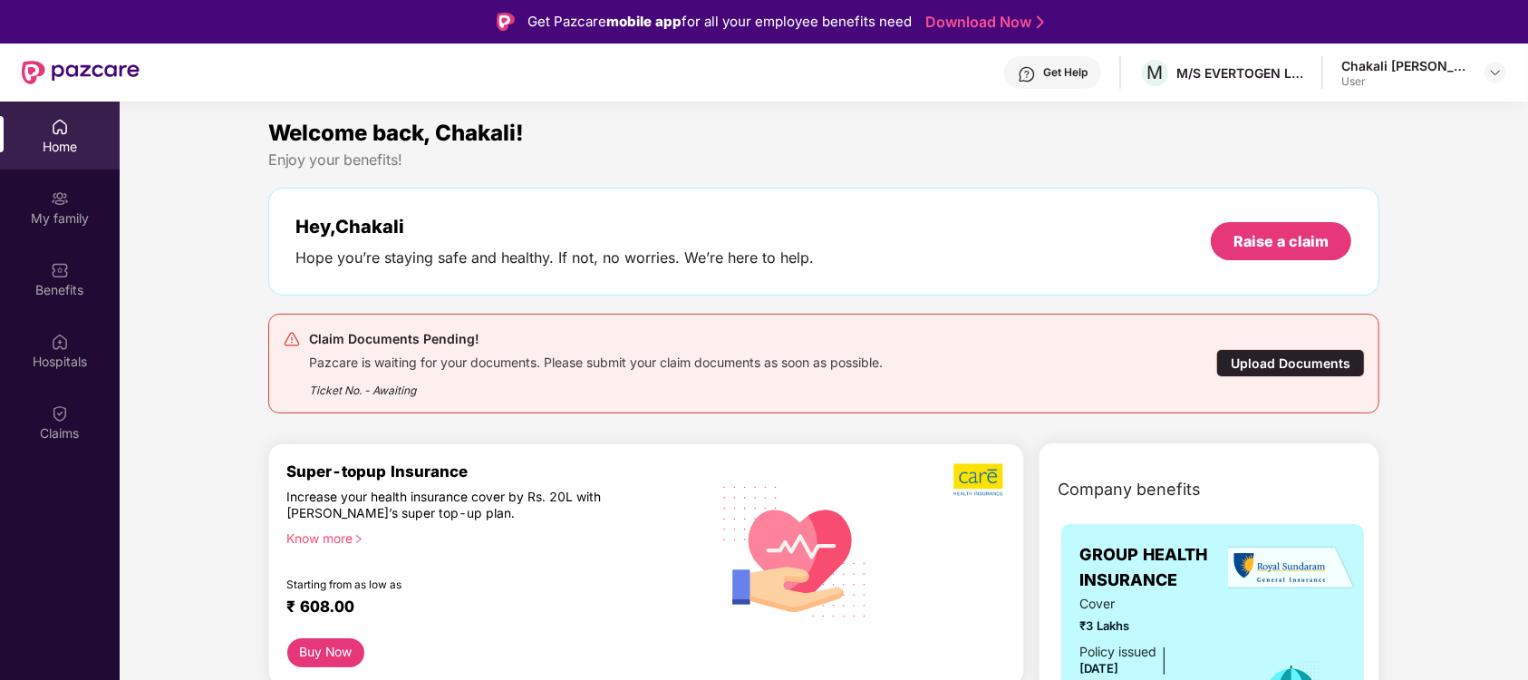
click at [1271, 359] on div "Upload Documents" at bounding box center [1290, 363] width 149 height 28
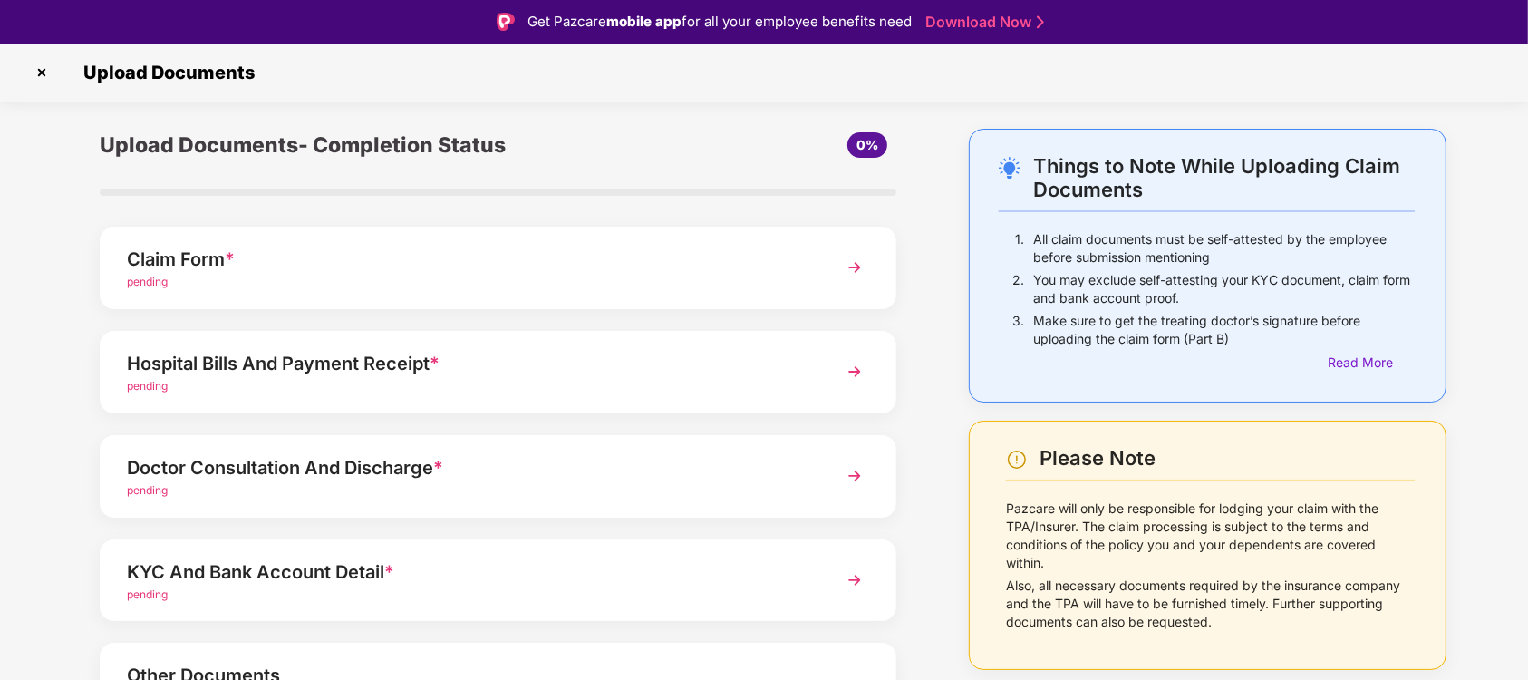
click at [422, 275] on div "pending" at bounding box center [467, 282] width 681 height 17
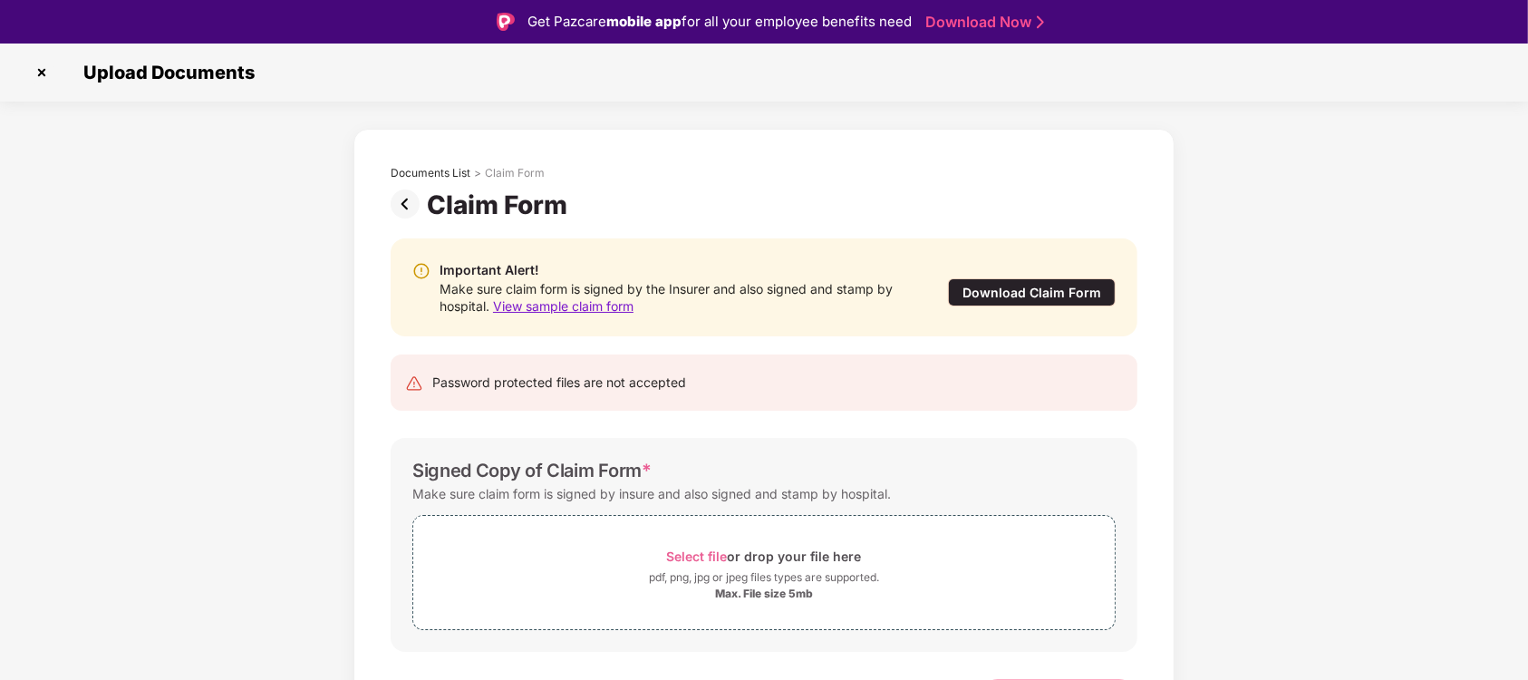
click at [1018, 288] on div "Download Claim Form" at bounding box center [1032, 292] width 168 height 28
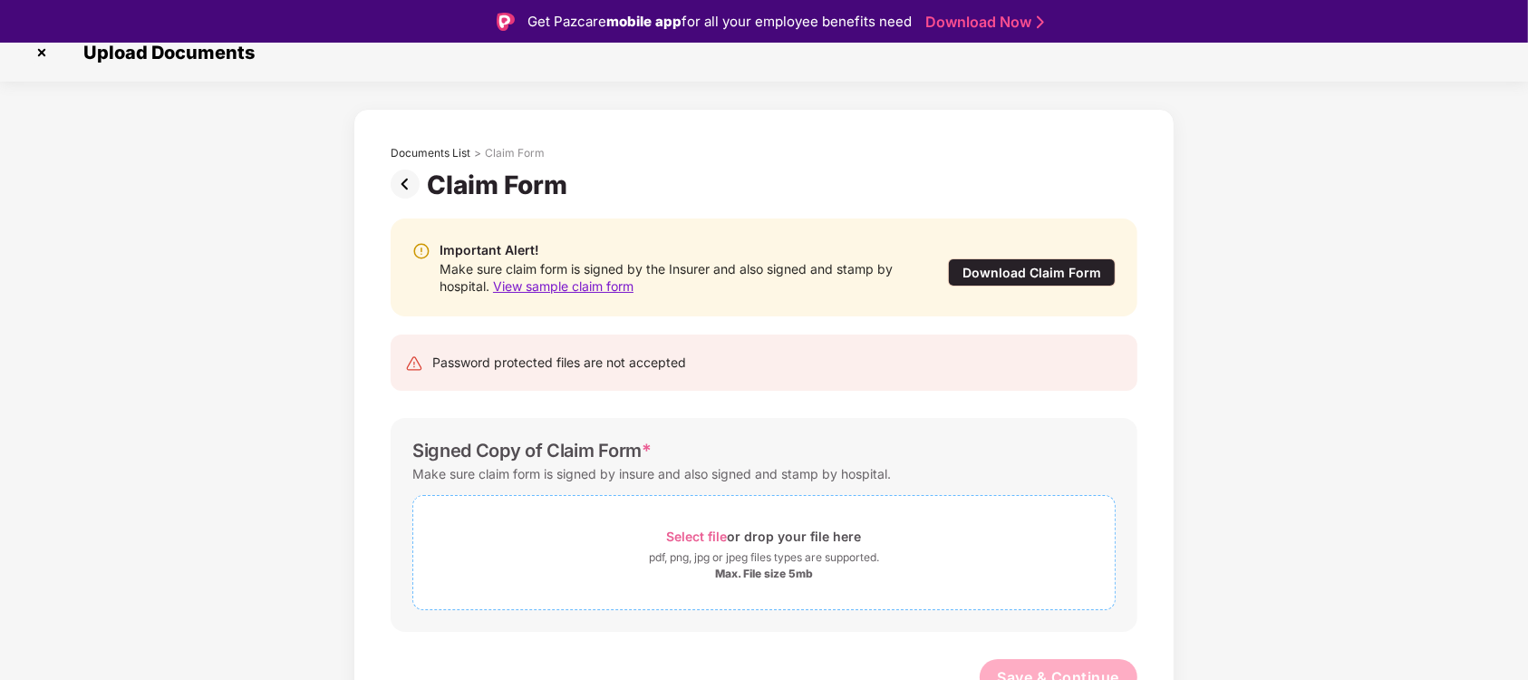
scroll to position [62, 0]
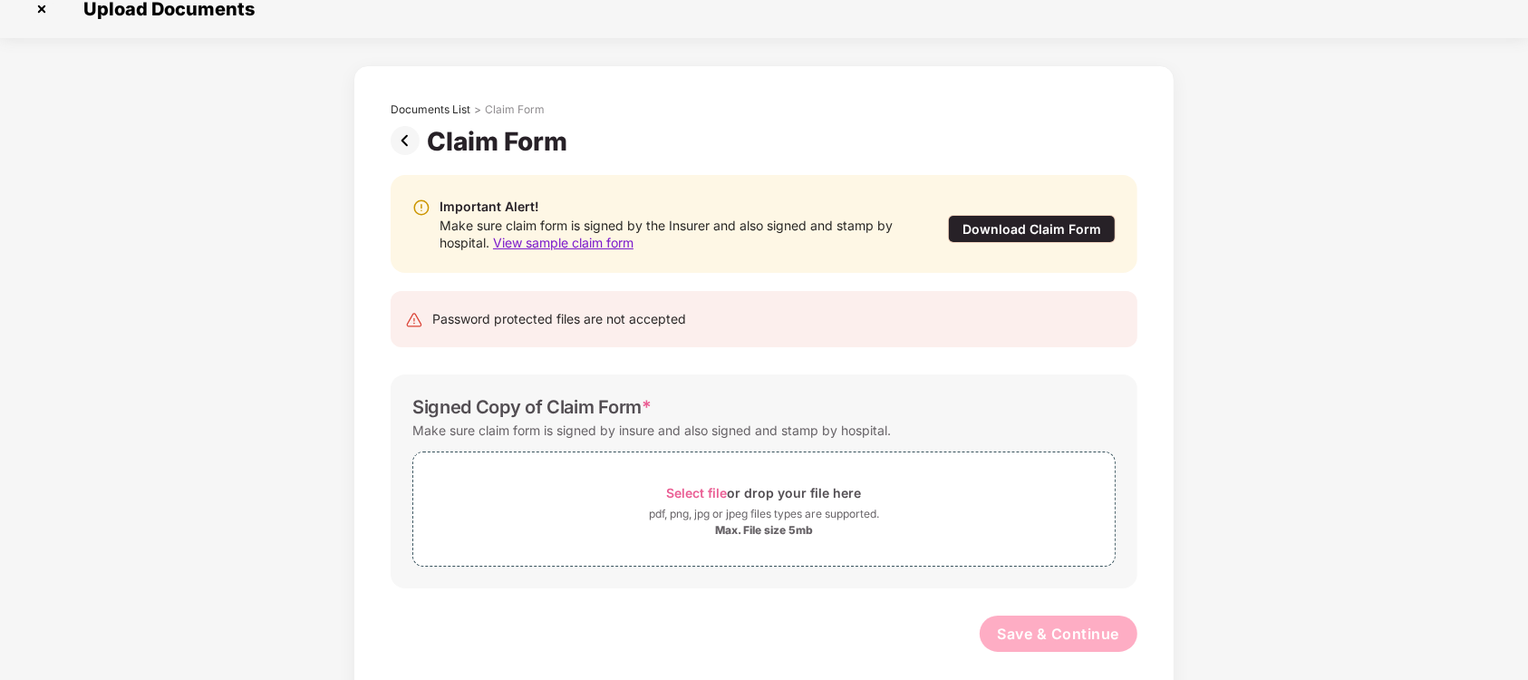
click at [534, 235] on span "View sample claim form" at bounding box center [563, 242] width 140 height 15
click at [405, 311] on img at bounding box center [414, 320] width 18 height 18
click at [408, 311] on img at bounding box center [414, 320] width 18 height 18
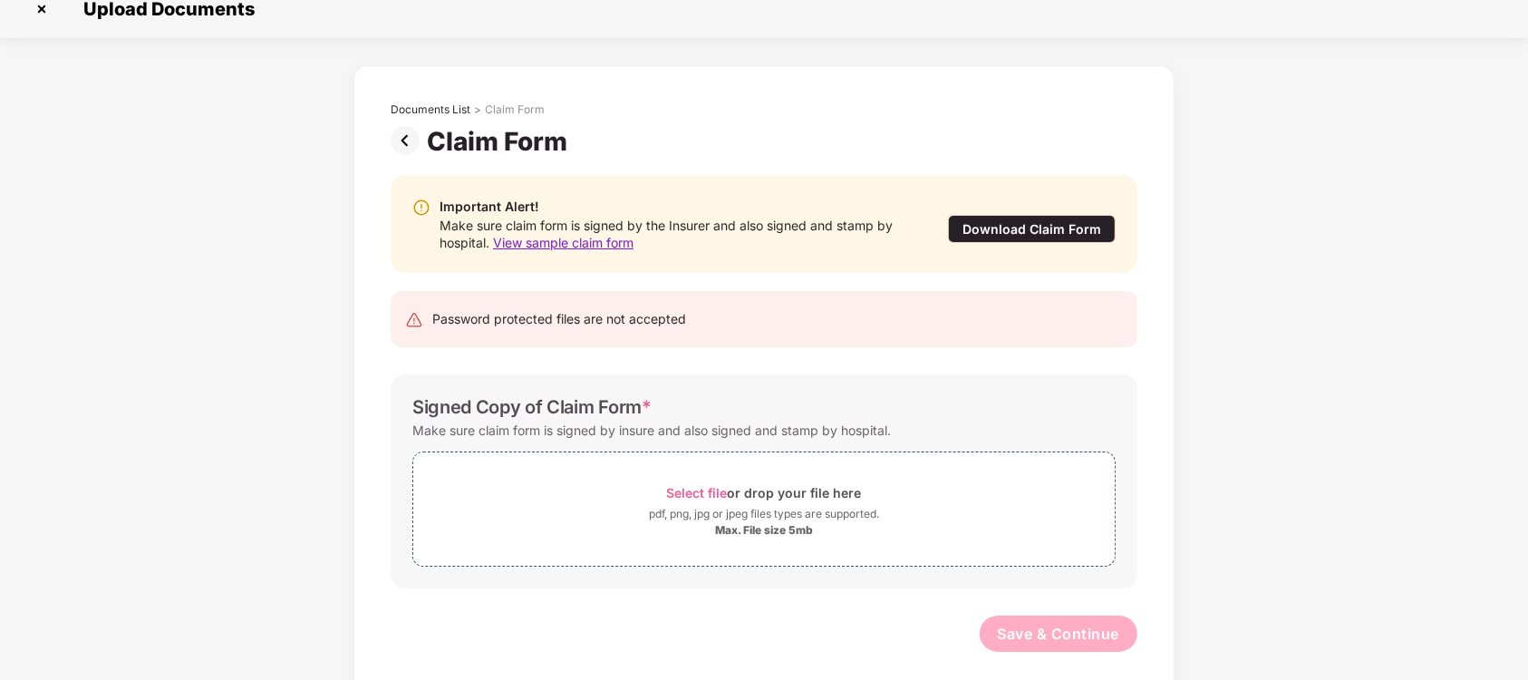
click at [504, 291] on div "Password protected files are not accepted" at bounding box center [764, 319] width 747 height 56
click at [412, 198] on img at bounding box center [421, 207] width 18 height 18
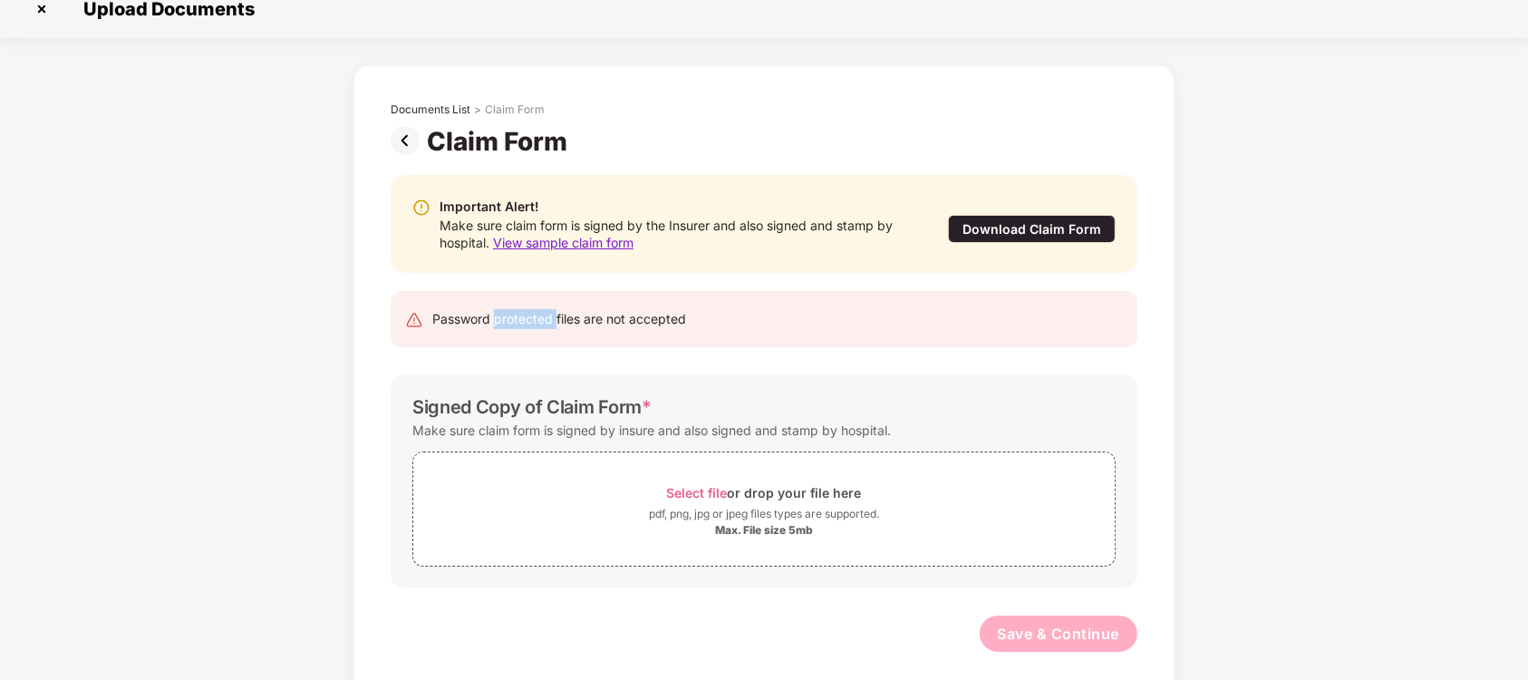
click at [412, 198] on img at bounding box center [421, 207] width 18 height 18
click at [697, 485] on span "Select file" at bounding box center [697, 492] width 61 height 15
click at [1048, 215] on div "Download Claim Form" at bounding box center [1032, 229] width 168 height 28
